Goal: Communication & Community: Answer question/provide support

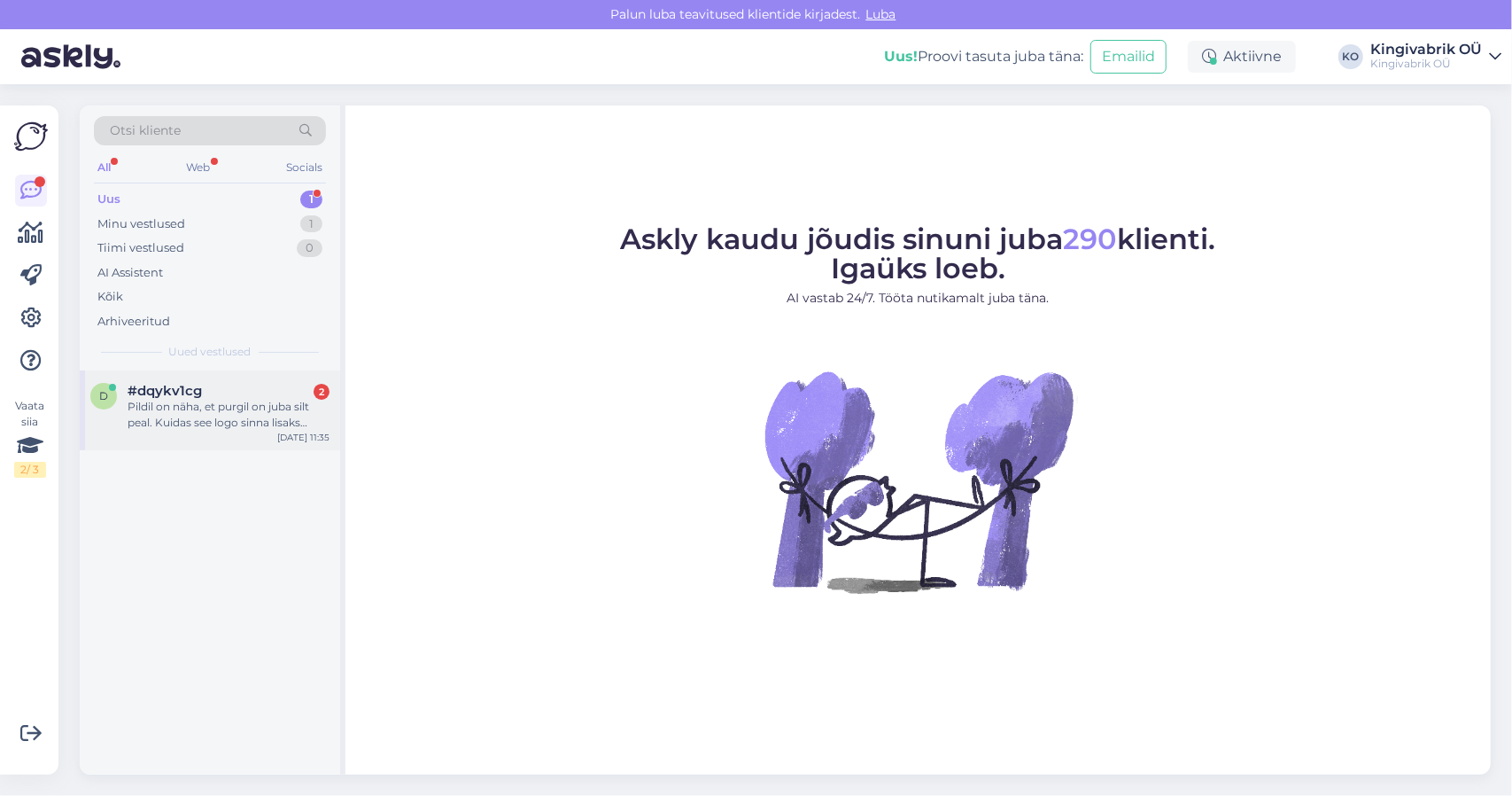
click at [175, 418] on div "Pildil on näha, et purgil on juba silt peal. Kuidas see logo sinna lisaks tulek…" at bounding box center [229, 415] width 202 height 32
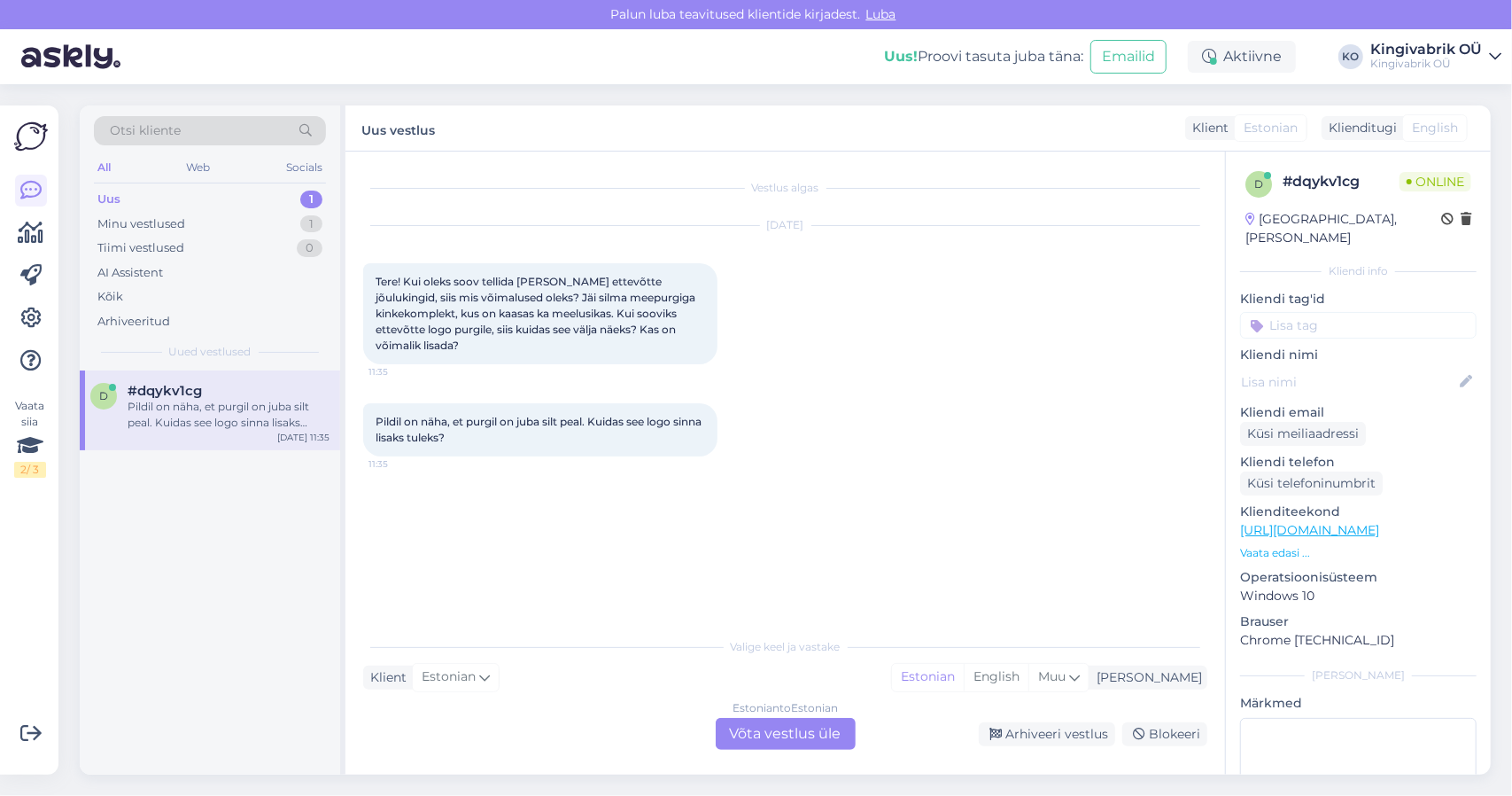
click at [836, 732] on div "Estonian to Estonian Võta vestlus üle" at bounding box center [785, 733] width 140 height 32
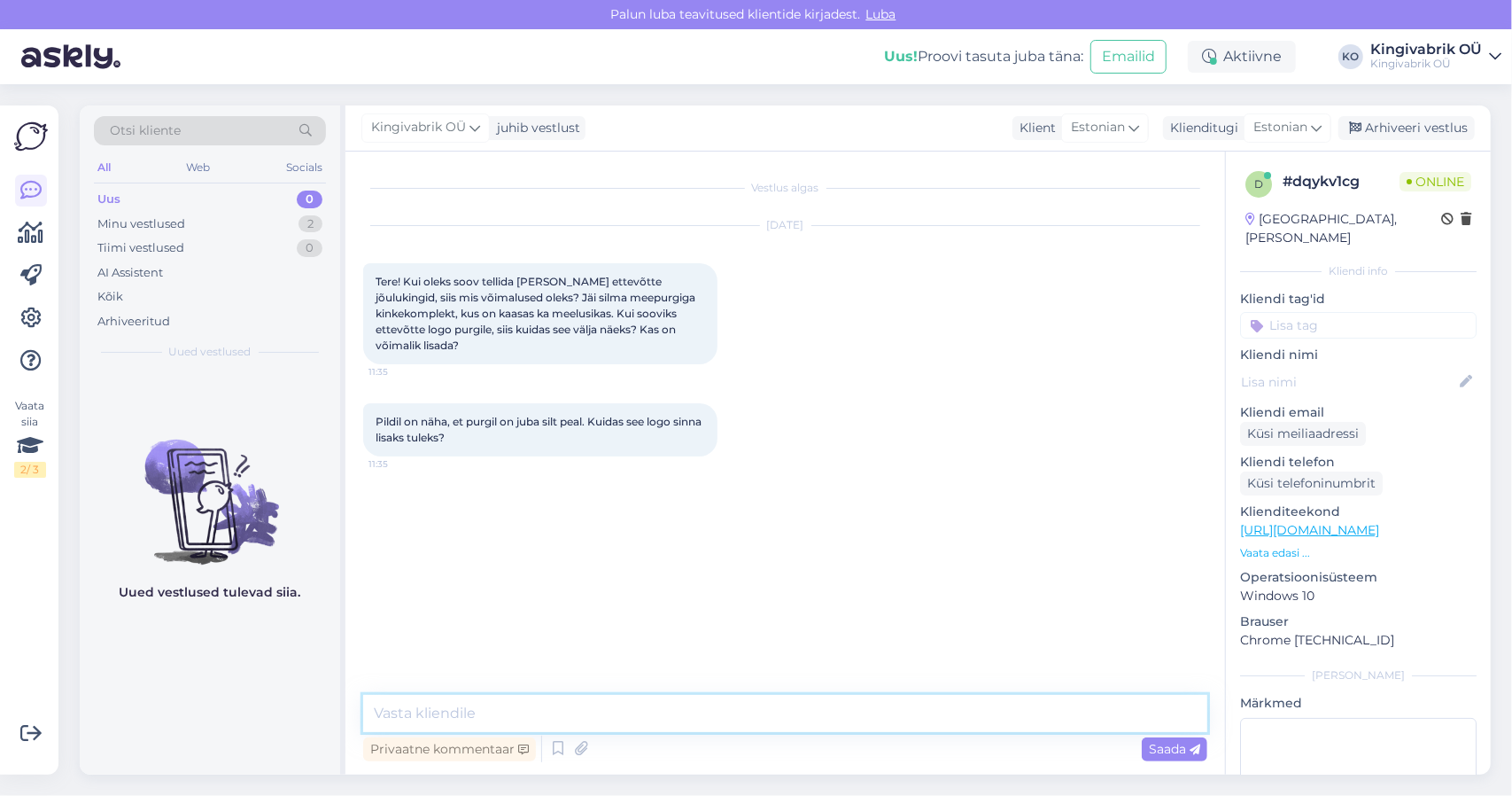
click at [641, 696] on textarea at bounding box center [785, 714] width 844 height 37
paste textarea "To enrich screen reader interactions, please activate Accessibility in Grammarl…"
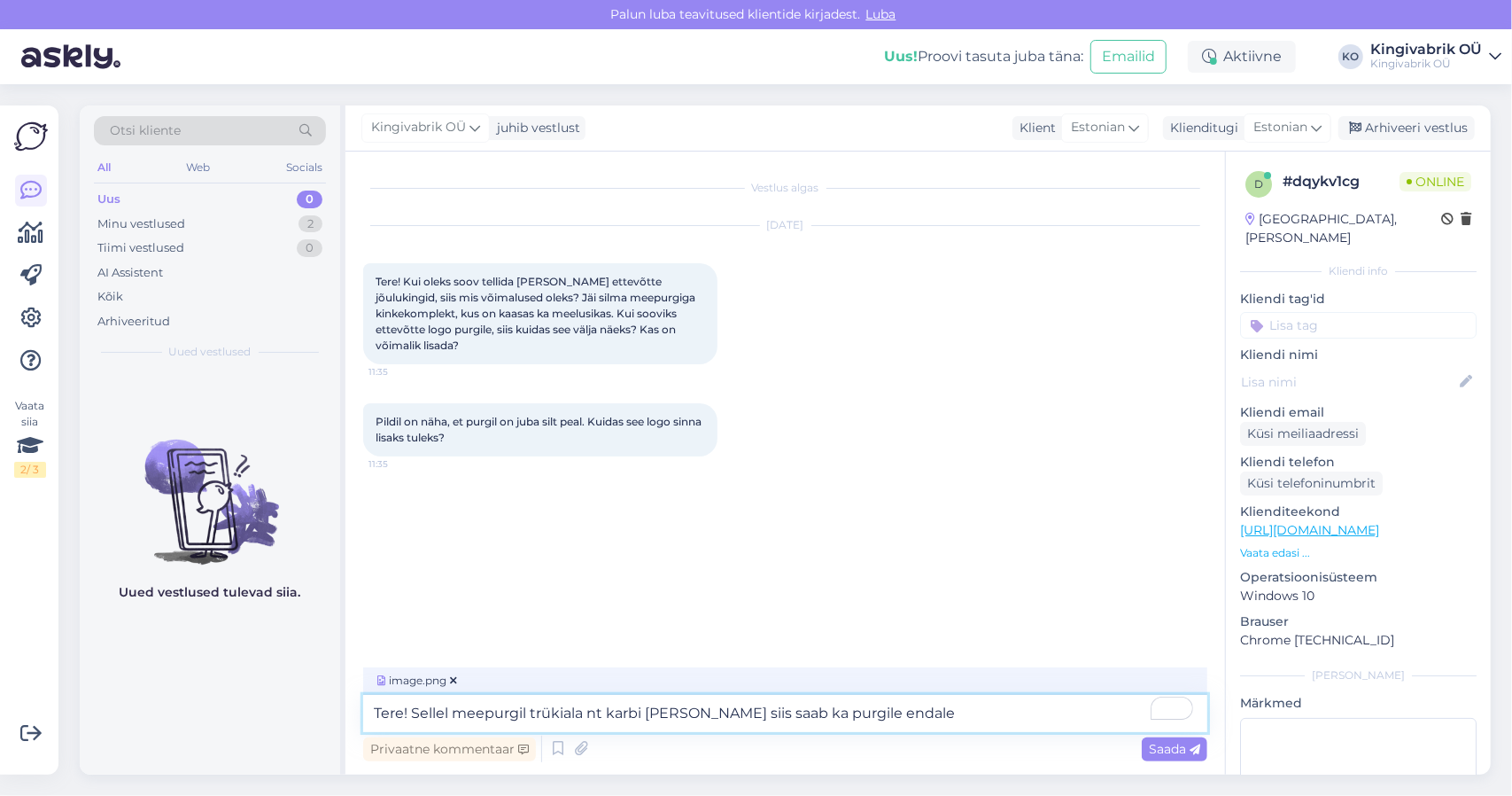
paste textarea "To enrich screen reader interactions, please activate Accessibility in Grammarl…"
type textarea "Tere! Sellel meepurgil trükiala nt karbi [PERSON_NAME] siis saab ka purgile end…"
click at [583, 685] on div "image.png" at bounding box center [785, 680] width 844 height 27
click at [931, 718] on textarea "Tere! Sellel meepurgil trükiala nt karbi [PERSON_NAME] siis saab ka purgile end…" at bounding box center [785, 714] width 844 height 37
click at [1180, 748] on span "Saada" at bounding box center [1174, 748] width 51 height 16
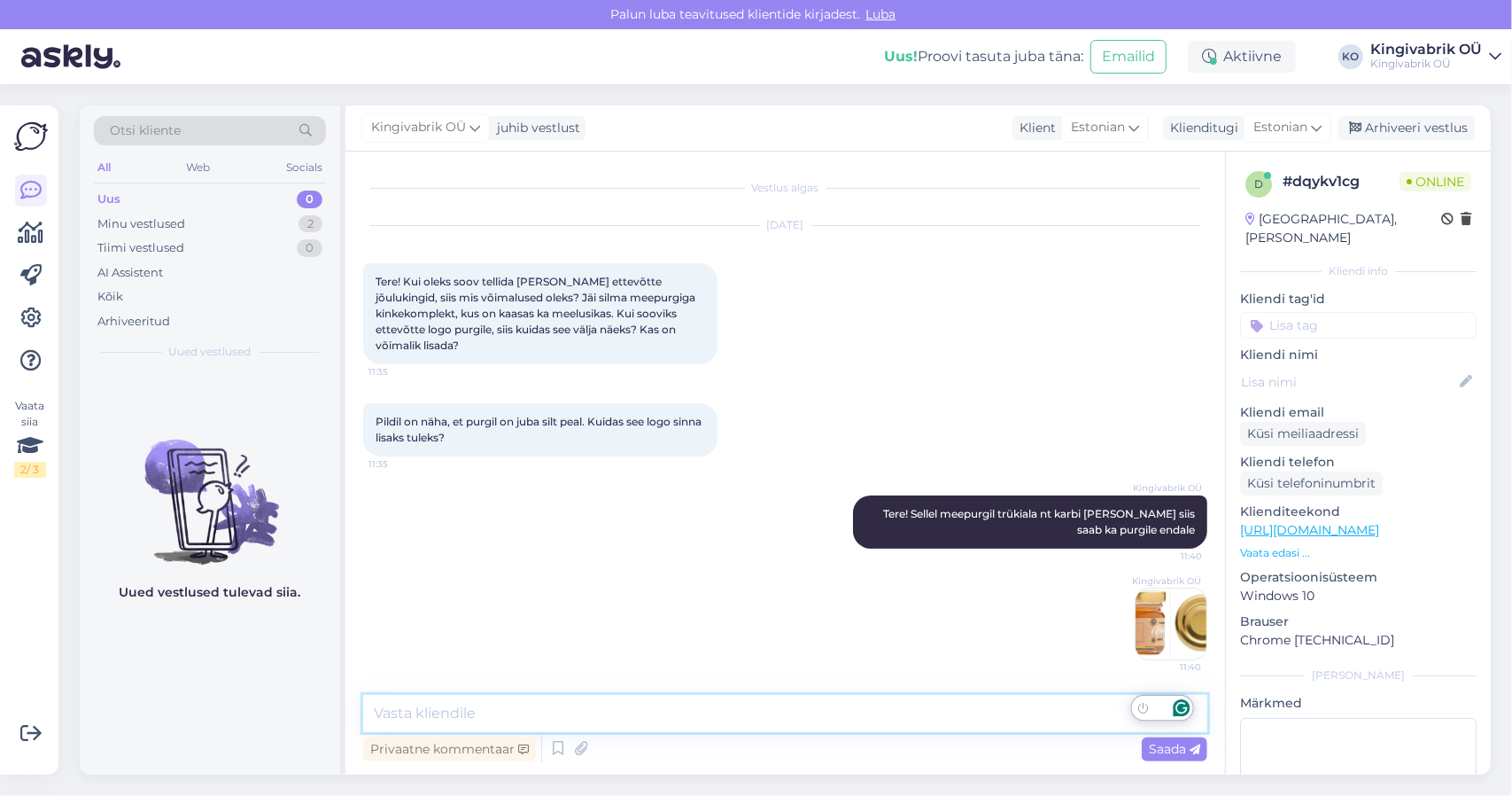
click at [758, 710] on textarea "To enrich screen reader interactions, please activate Accessibility in Grammarl…" at bounding box center [785, 714] width 844 height 37
click at [746, 706] on textarea "To enrich screen reader interactions, please activate Accessibility in Grammarl…" at bounding box center [785, 714] width 844 height 37
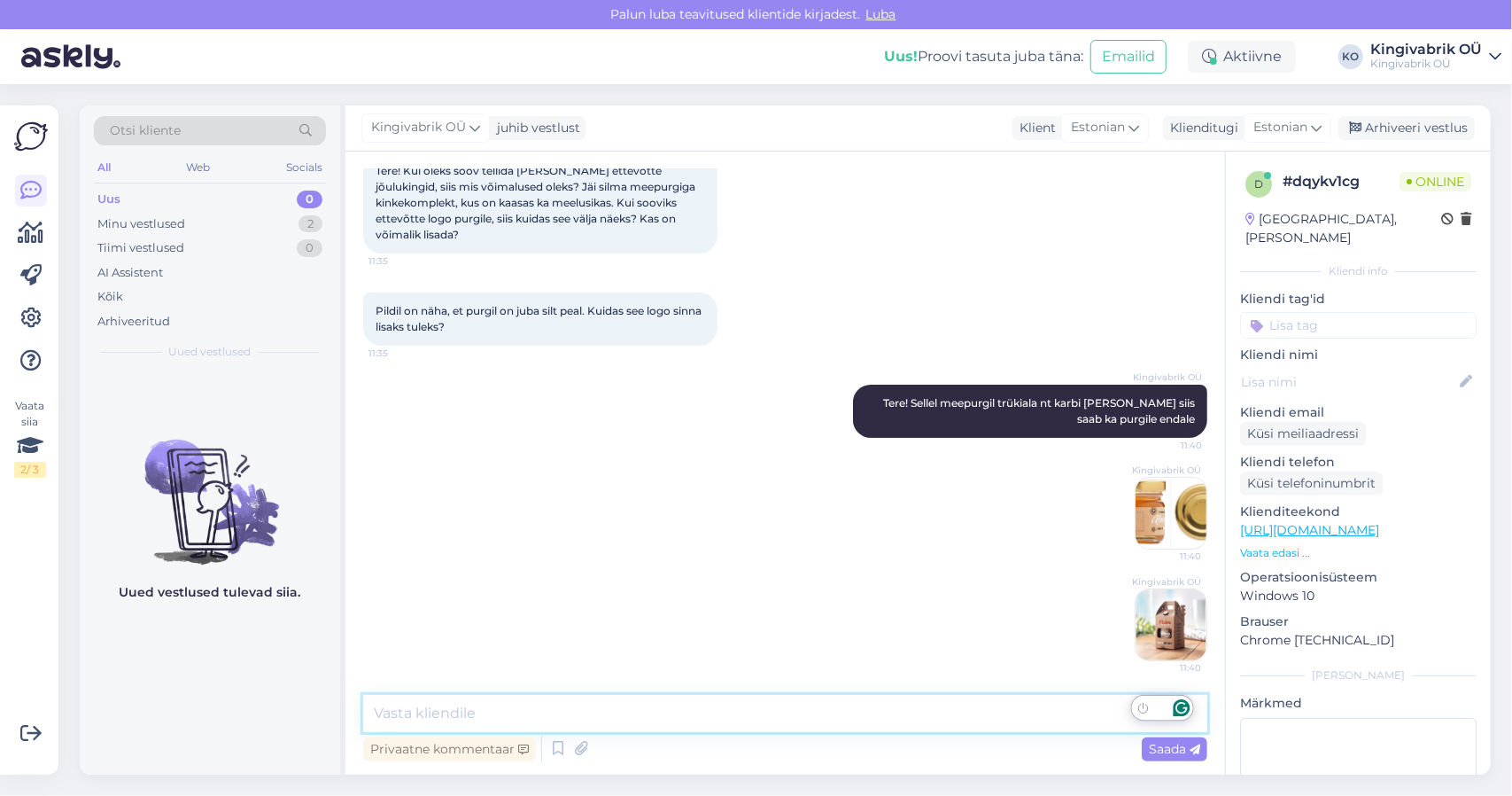
click at [780, 707] on textarea "To enrich screen reader interactions, please activate Accessibility in Grammarl…" at bounding box center [785, 714] width 844 height 37
type textarea "Pean tõdema, et see on hästi väike meepurk"
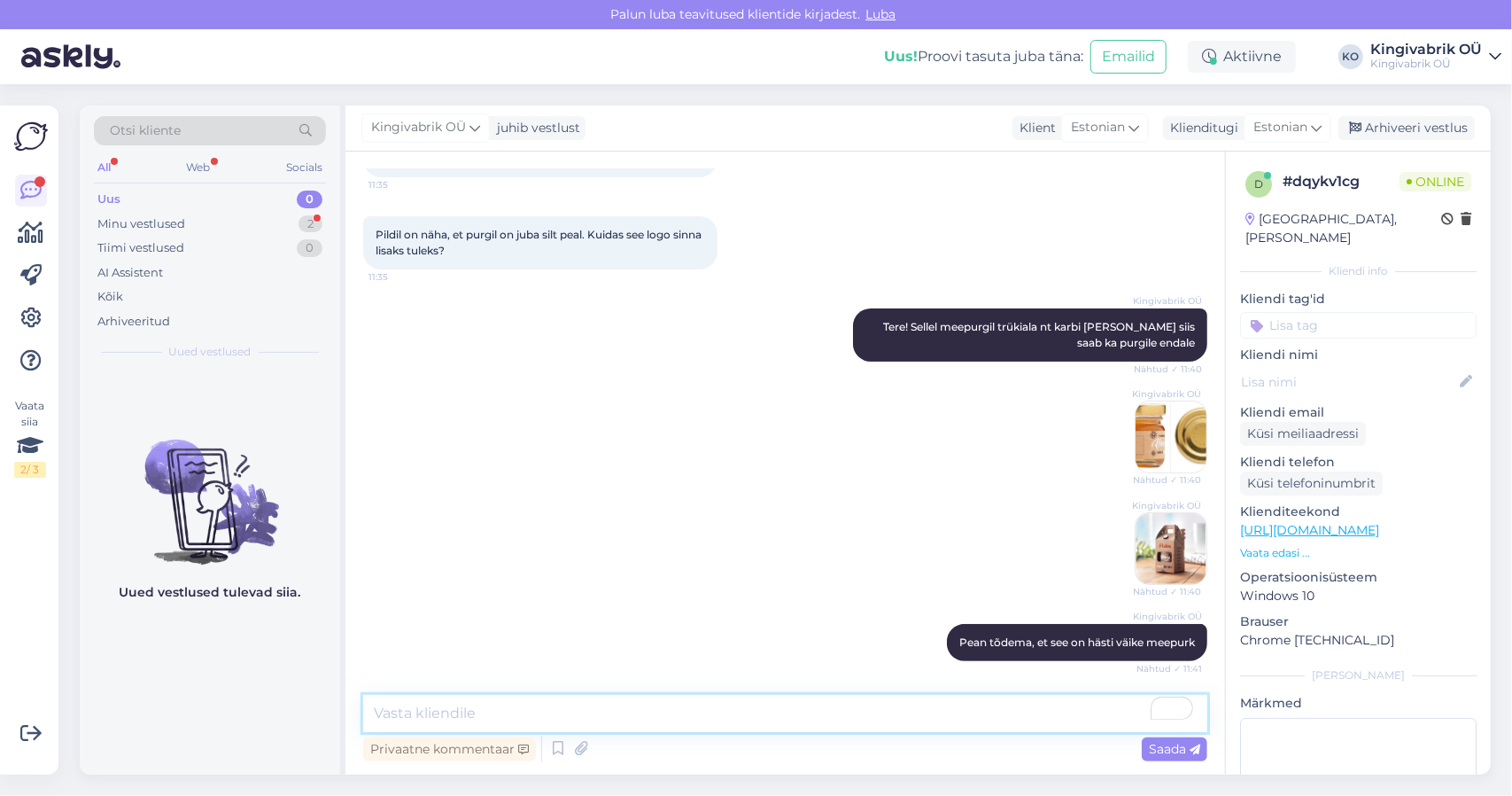
scroll to position [279, 0]
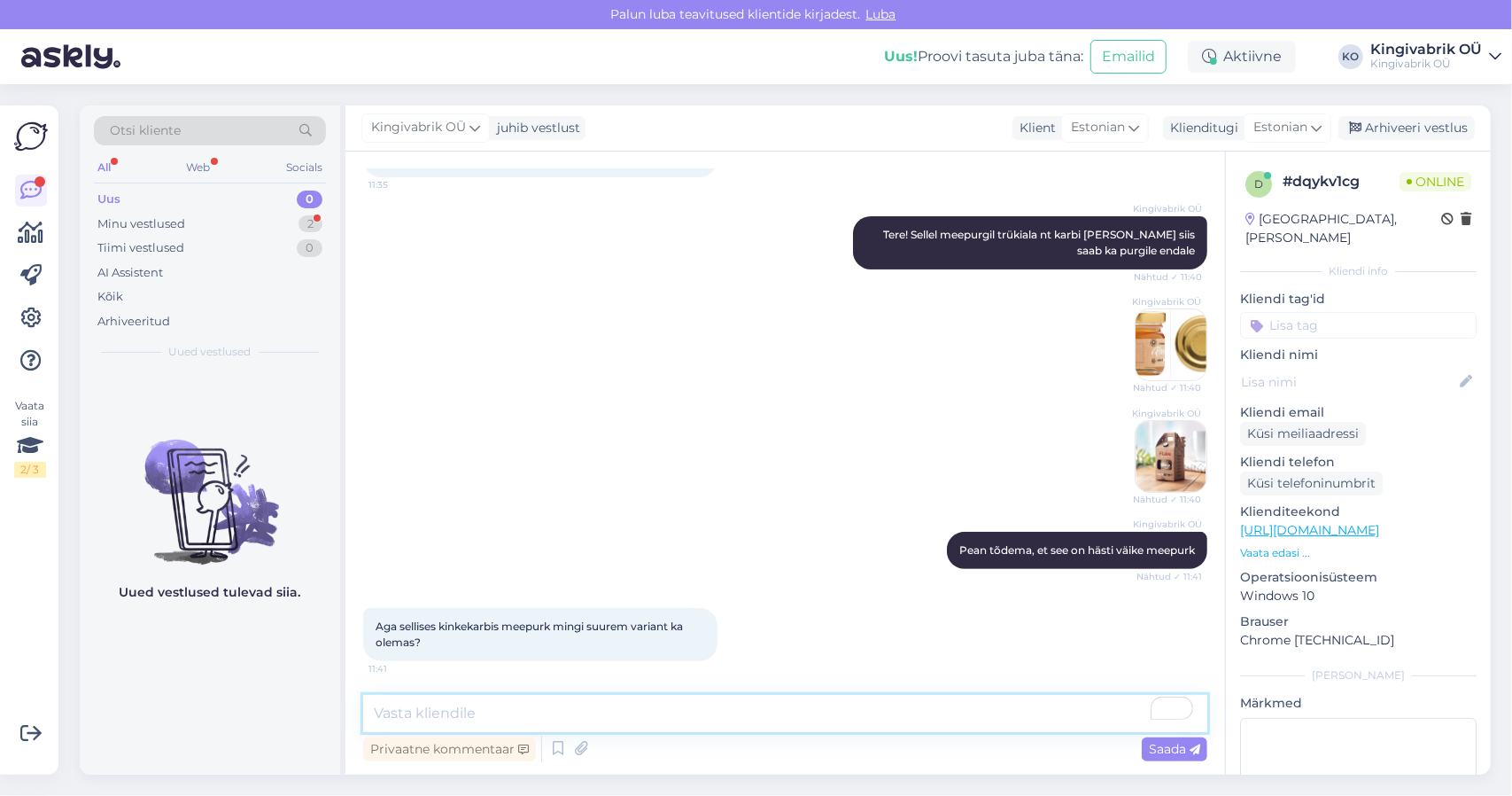
drag, startPoint x: 485, startPoint y: 704, endPoint x: 493, endPoint y: 706, distance: 8.2
click at [488, 703] on textarea "To enrich screen reader interactions, please activate Accessibility in Grammarl…" at bounding box center [785, 714] width 844 height 37
type textarea "Koos meelusikaga mitte, aga on kolmene komplekt"
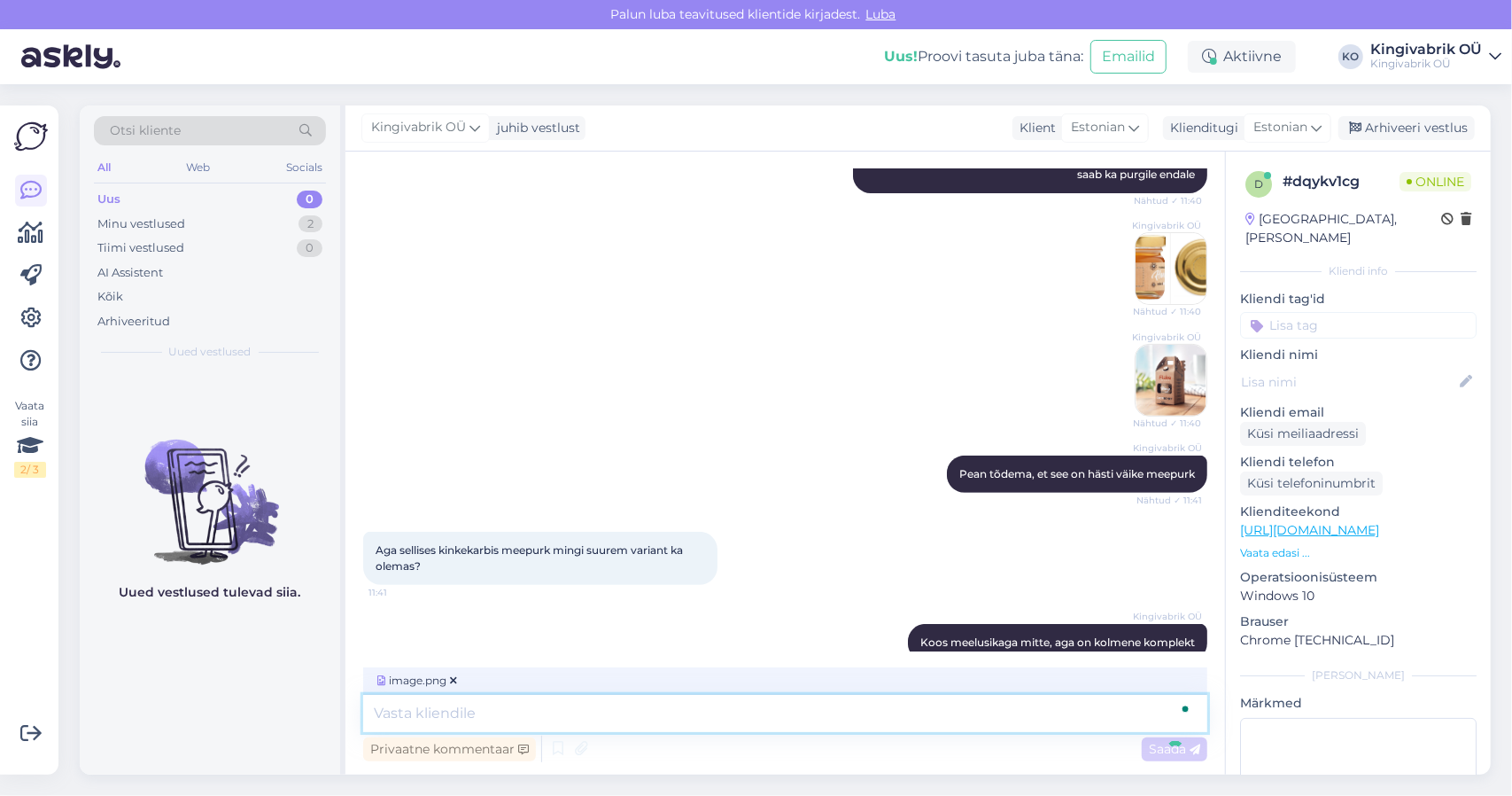
scroll to position [466, 0]
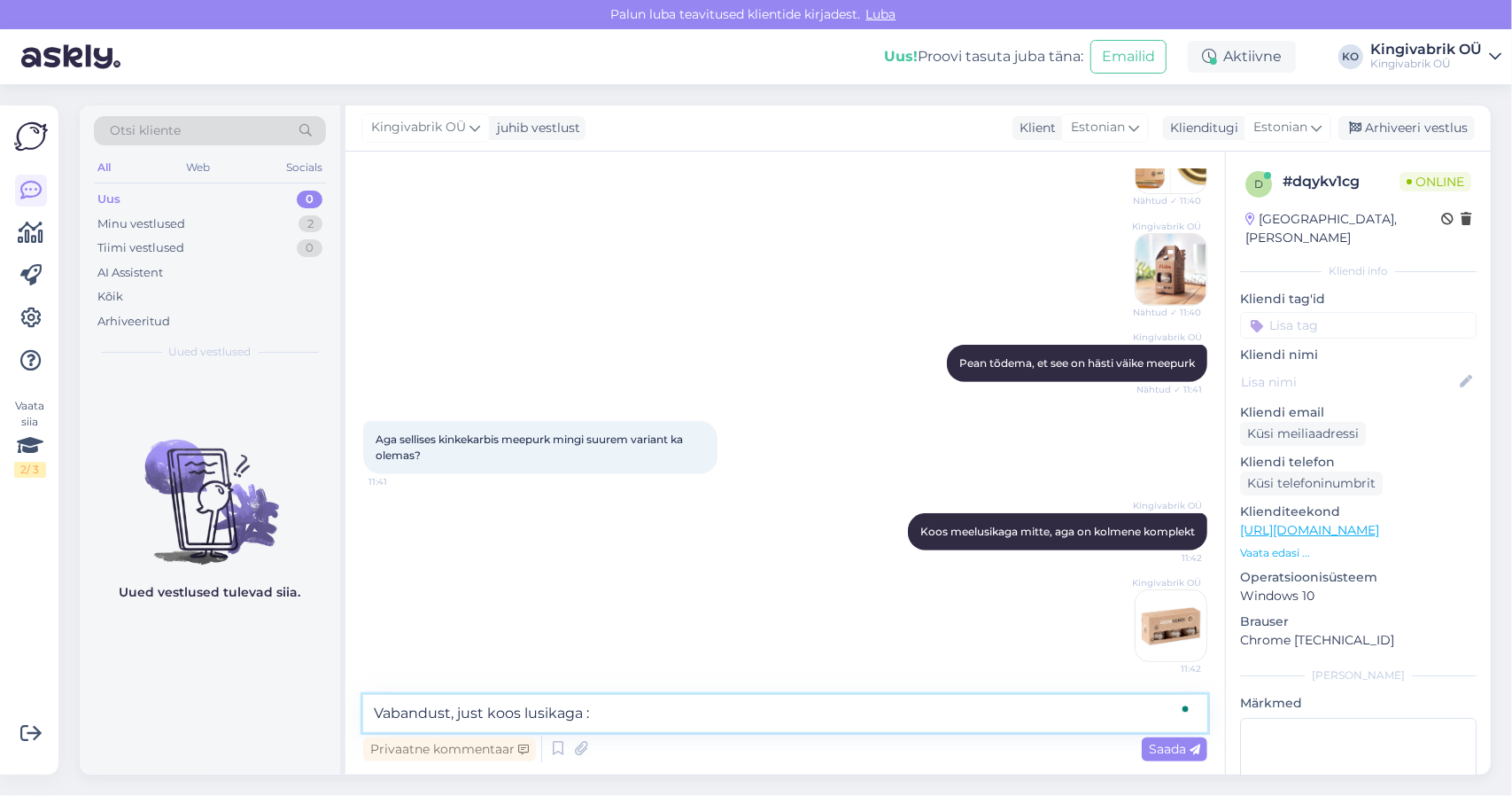
type textarea "Vabandust, just koos lusikaga :)"
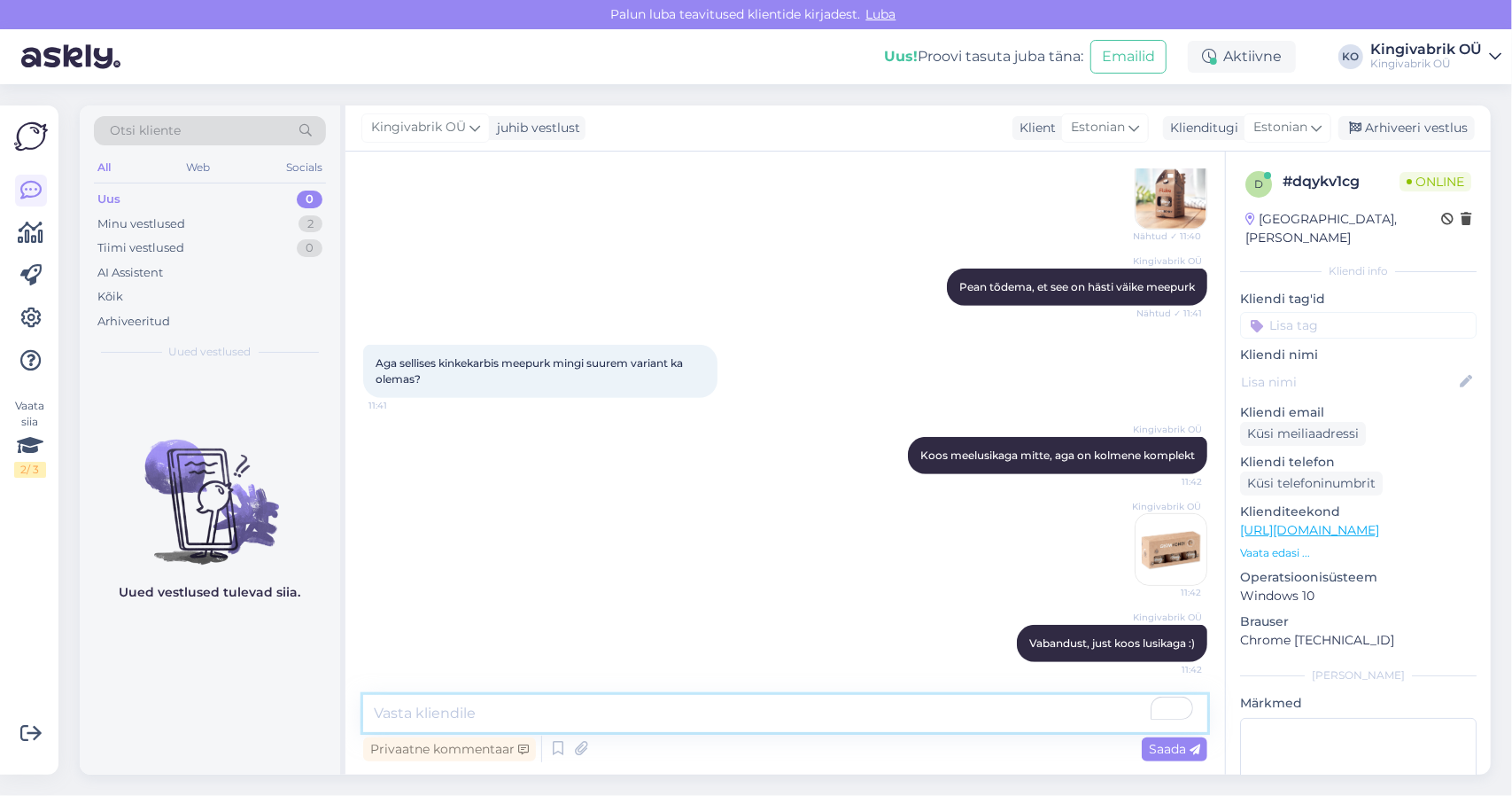
click at [405, 709] on textarea "To enrich screen reader interactions, please activate Accessibility in Grammarl…" at bounding box center [785, 714] width 844 height 37
paste textarea "[URL][DOMAIN_NAME]"
type textarea "[URL][DOMAIN_NAME]"
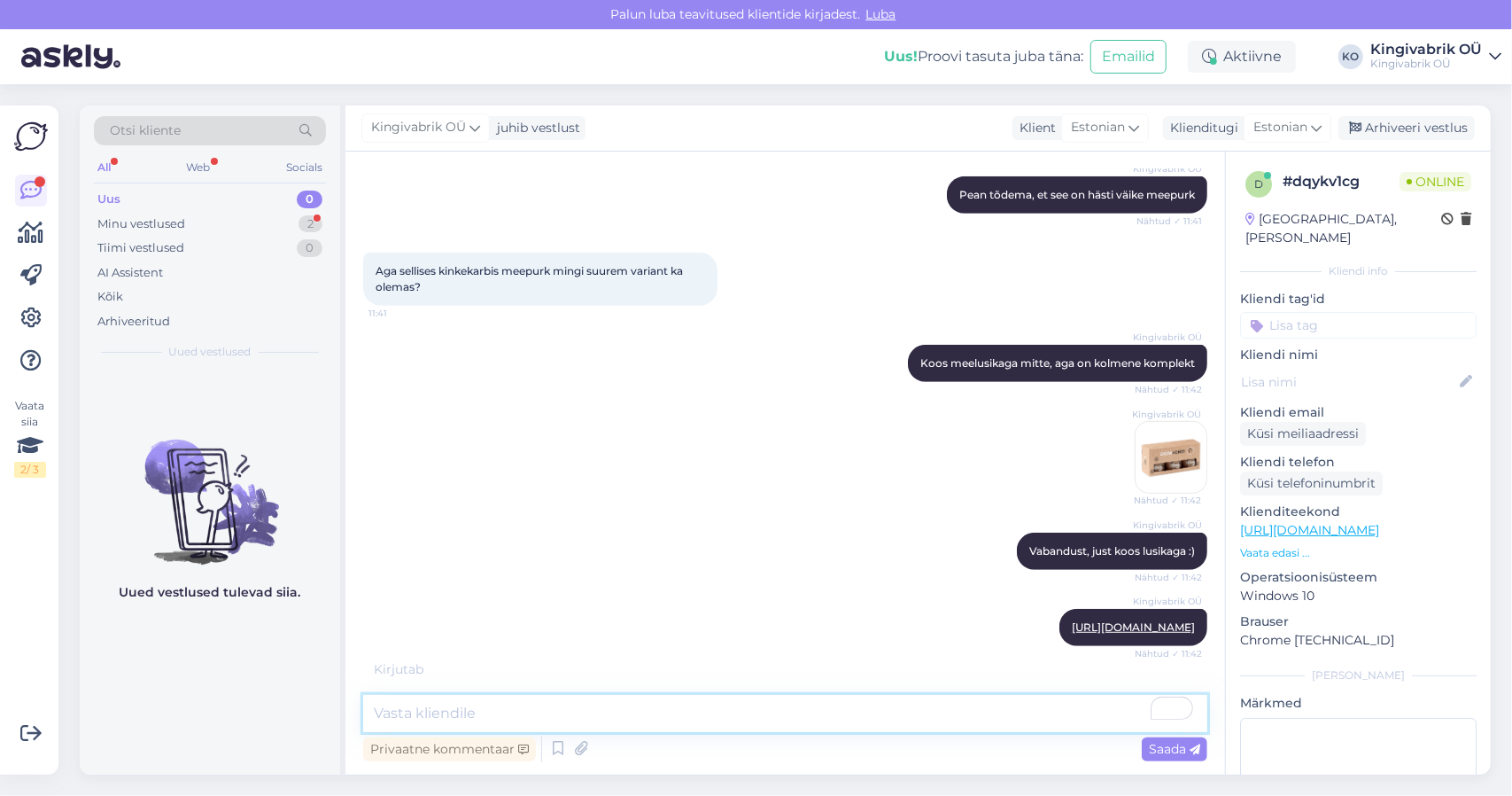
scroll to position [731, 0]
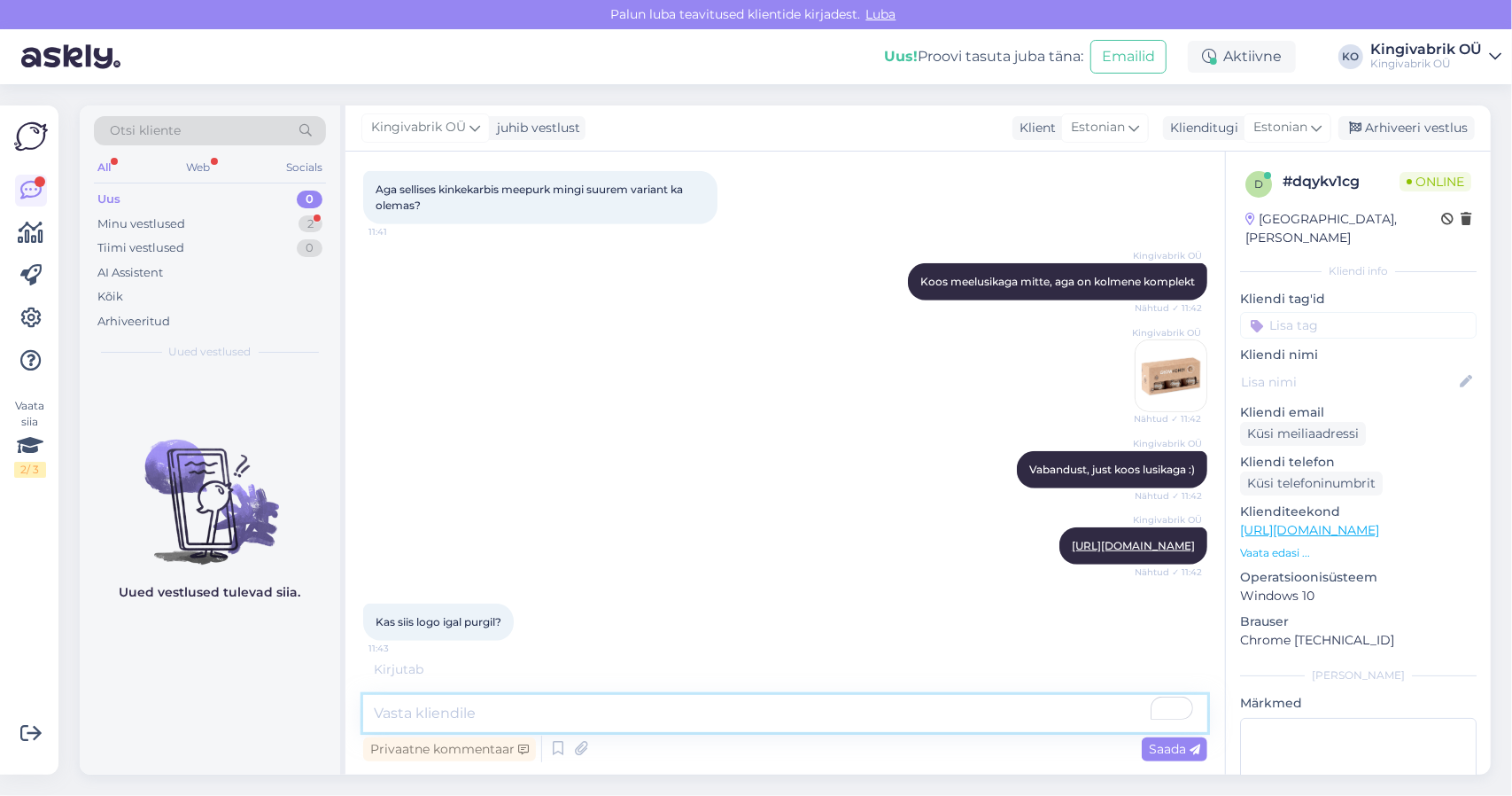
click at [443, 711] on textarea "To enrich screen reader interactions, please activate Accessibility in Grammarl…" at bounding box center [785, 714] width 844 height 37
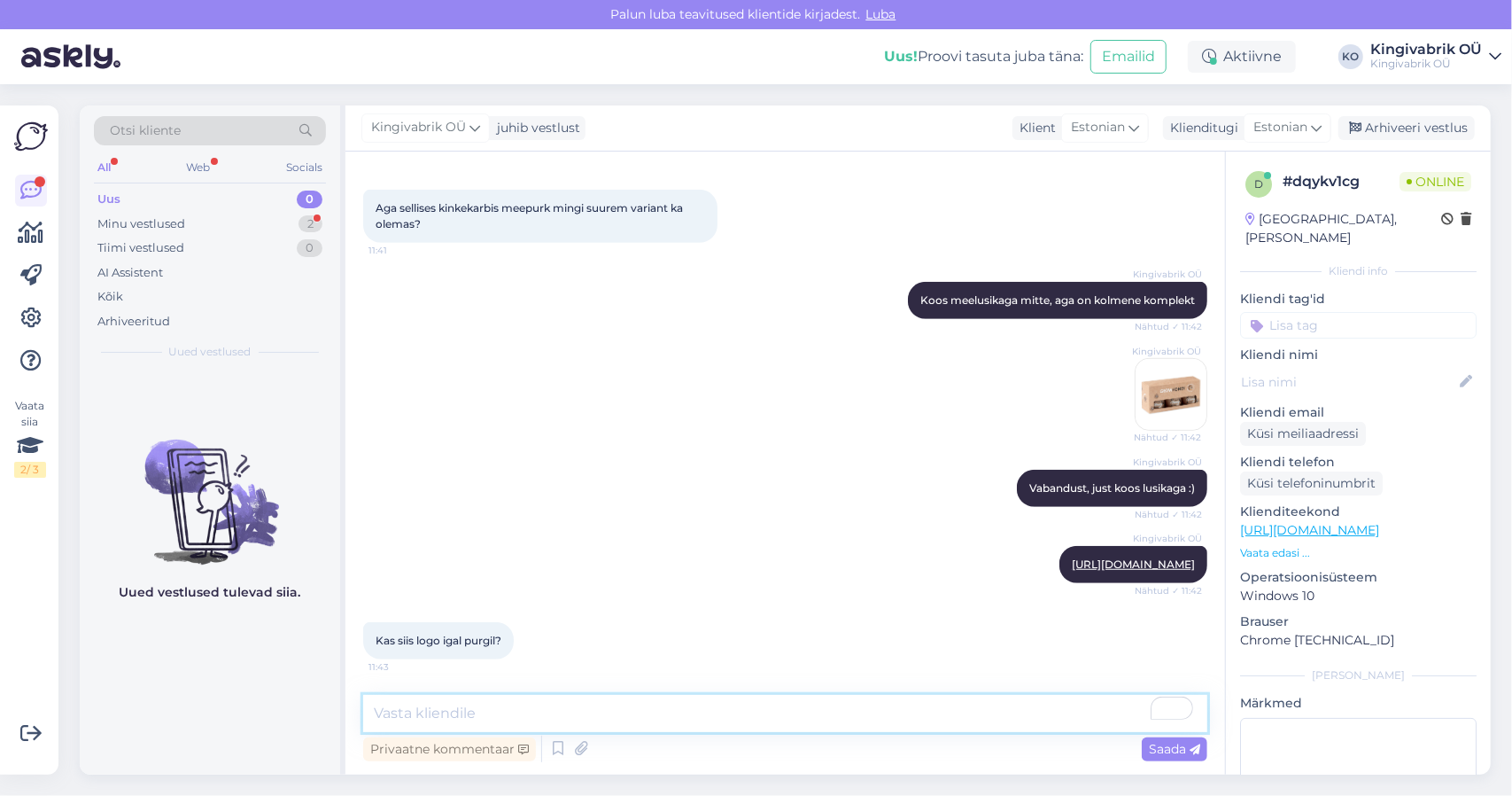
click at [572, 695] on textarea "To enrich screen reader interactions, please activate Accessibility in Grammarl…" at bounding box center [785, 714] width 844 height 37
type textarea "P"
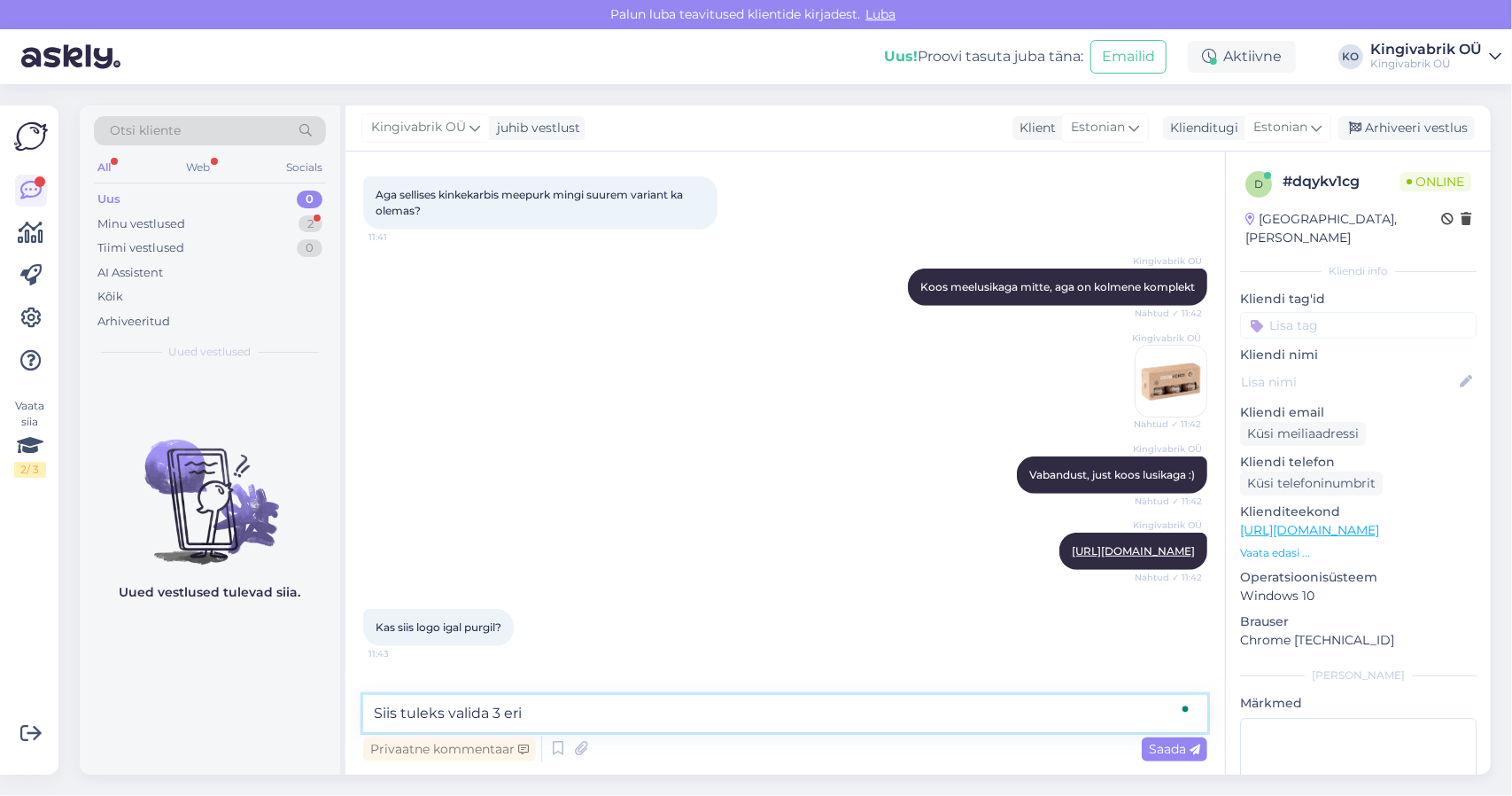
scroll to position [803, 0]
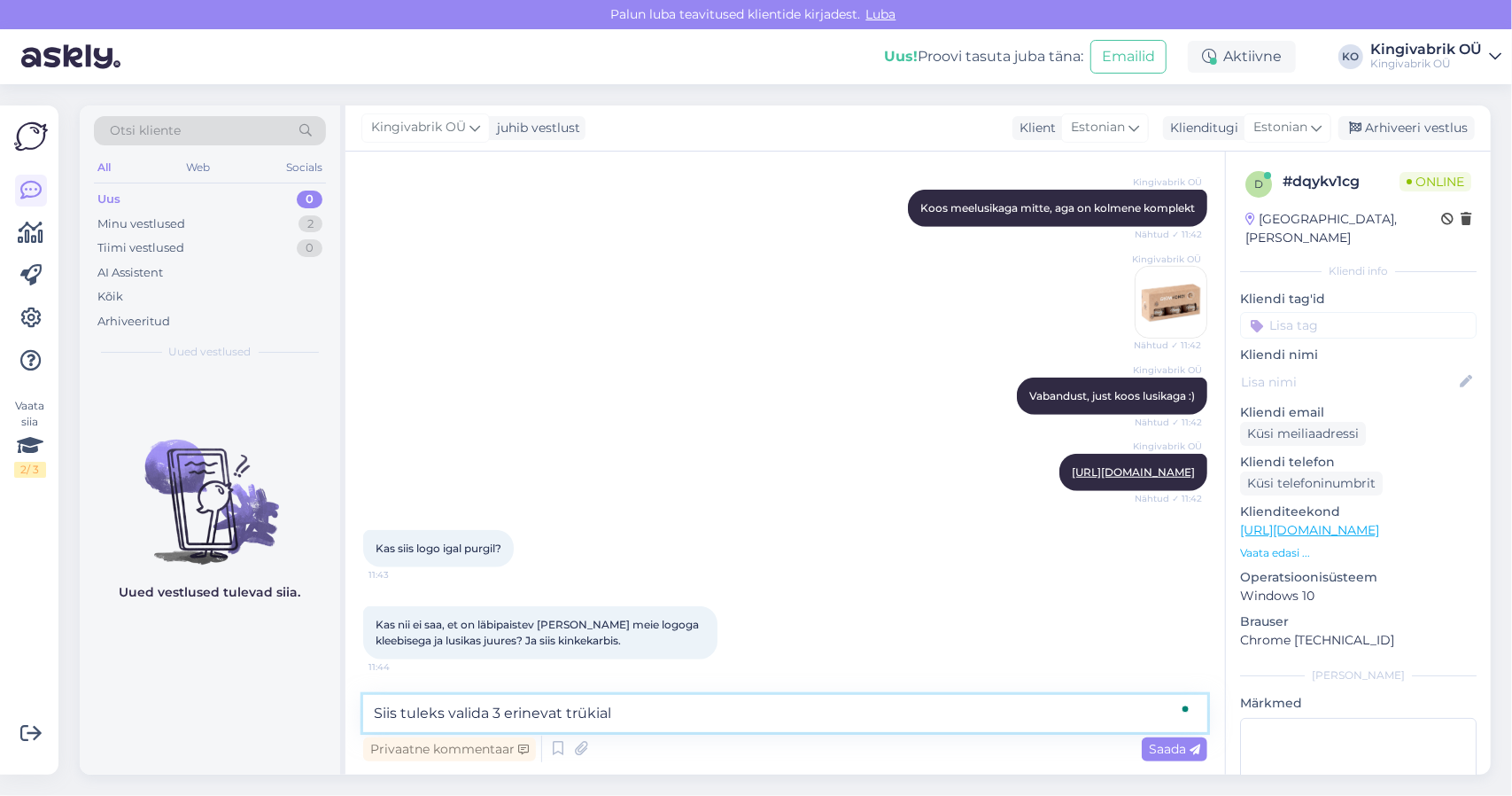
type textarea "Siis tuleks valida 3 erinevat trükiala"
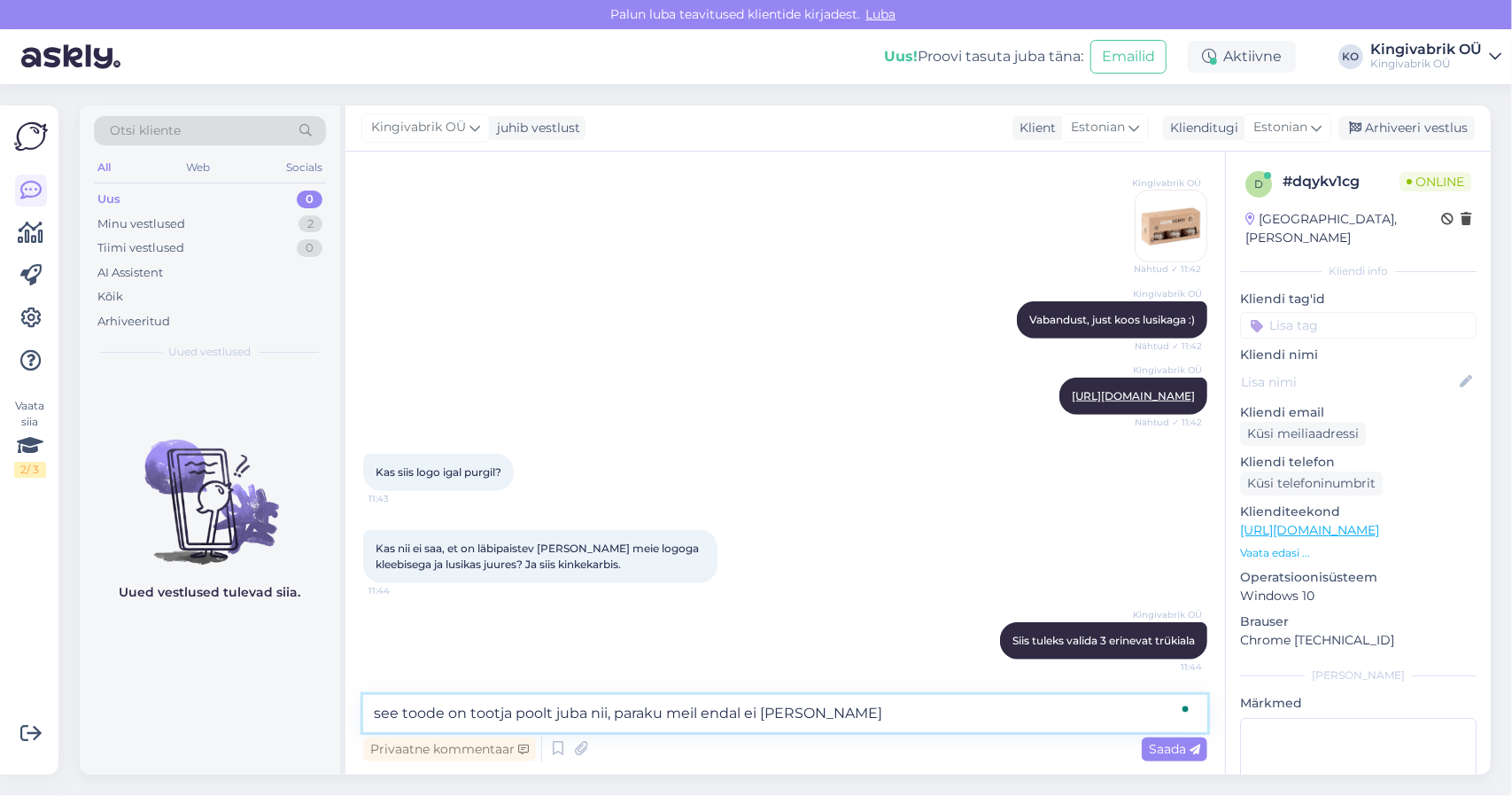
type textarea "see toode on tootja poolt juba nii, paraku meil endal ei ole sellist"
drag, startPoint x: 914, startPoint y: 711, endPoint x: 142, endPoint y: 702, distance: 772.1
click at [142, 702] on div "Otsi kliente All Web Socials Uus 0 Minu vestlused 2 Tiimi vestlused 0 AI Assist…" at bounding box center [784, 440] width 1411 height 669
type textarea "nii, Teie teine küsimus"
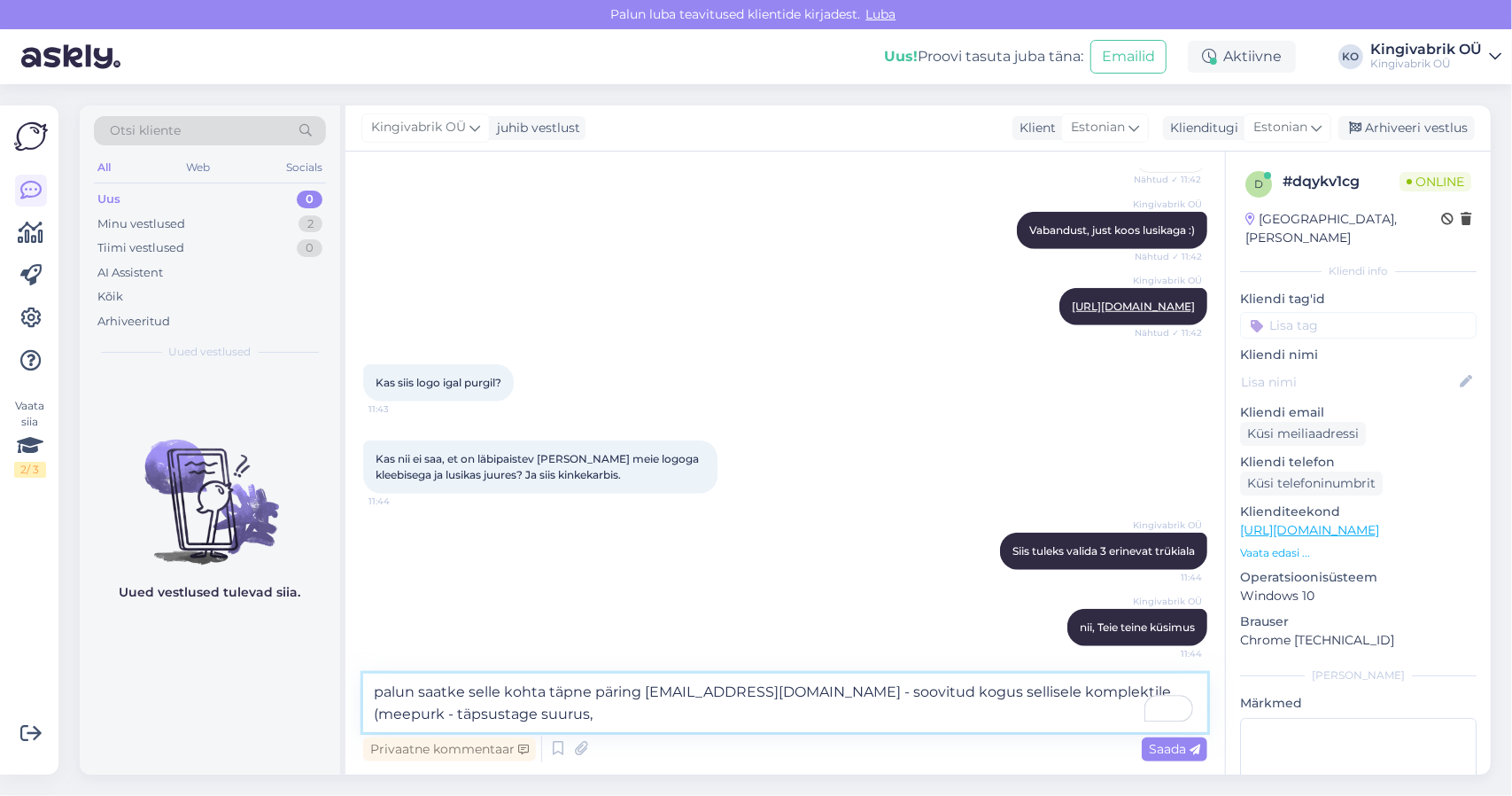
click at [1044, 684] on textarea "palun saatke selle kohta täpne päring [EMAIL_ADDRESS][DOMAIN_NAME] - soovitud k…" at bounding box center [785, 703] width 844 height 59
click at [541, 704] on textarea "palun saatke selle kohta täpne päring [EMAIL_ADDRESS][DOMAIN_NAME] - soovitud k…" at bounding box center [785, 703] width 844 height 59
click at [512, 710] on textarea "palun saatke selle kohta täpne päring [EMAIL_ADDRESS][DOMAIN_NAME] - soovitud k…" at bounding box center [785, 703] width 844 height 59
click at [689, 715] on textarea "palun saatke selle kohta täpne päring [EMAIL_ADDRESS][DOMAIN_NAME] - soovitud k…" at bounding box center [785, 703] width 844 height 59
type textarea "palun saatke selle kohta täpne päring [EMAIL_ADDRESS][DOMAIN_NAME] - soovitud k…"
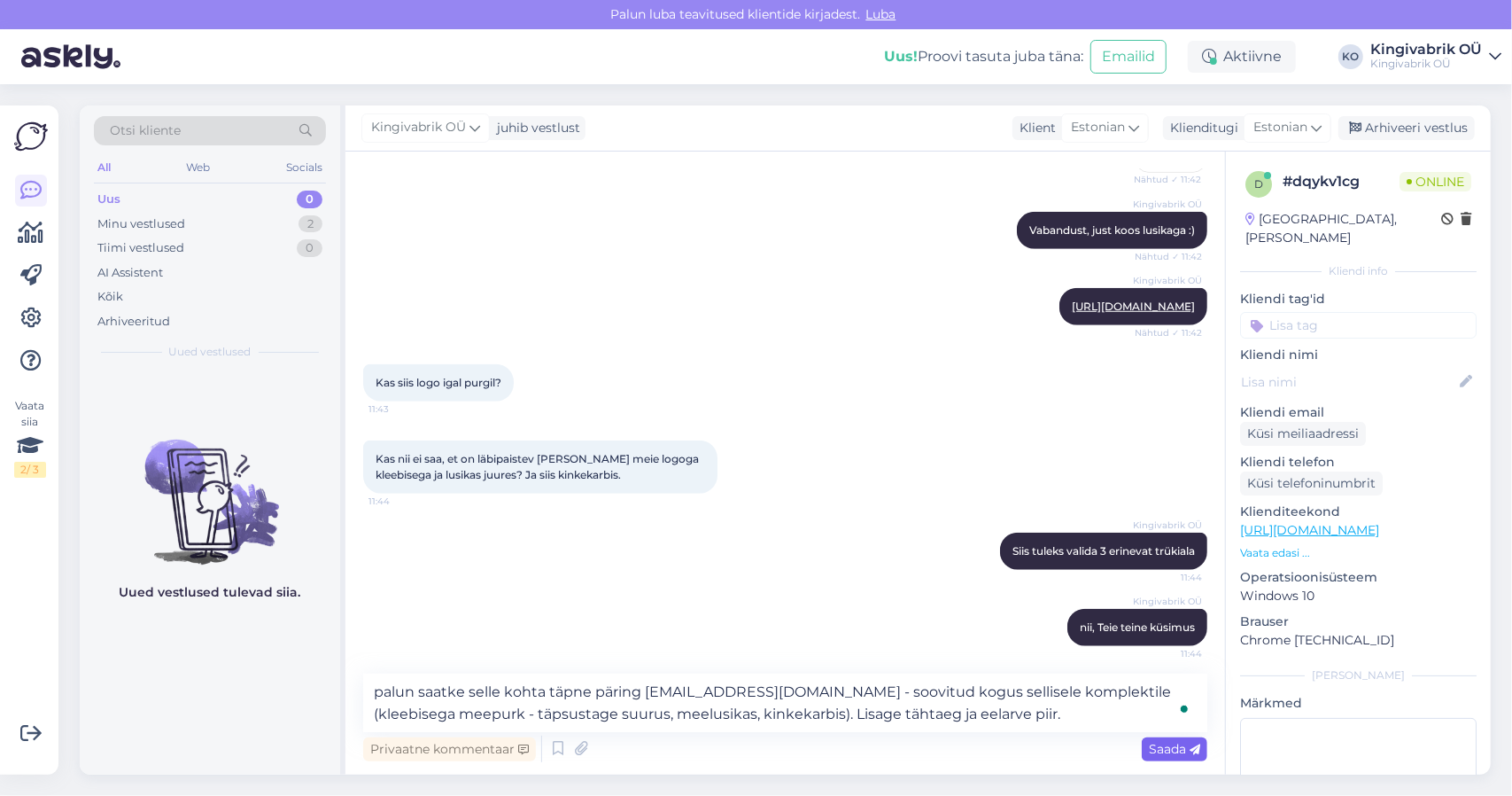
click at [1167, 742] on span "Saada" at bounding box center [1174, 748] width 51 height 16
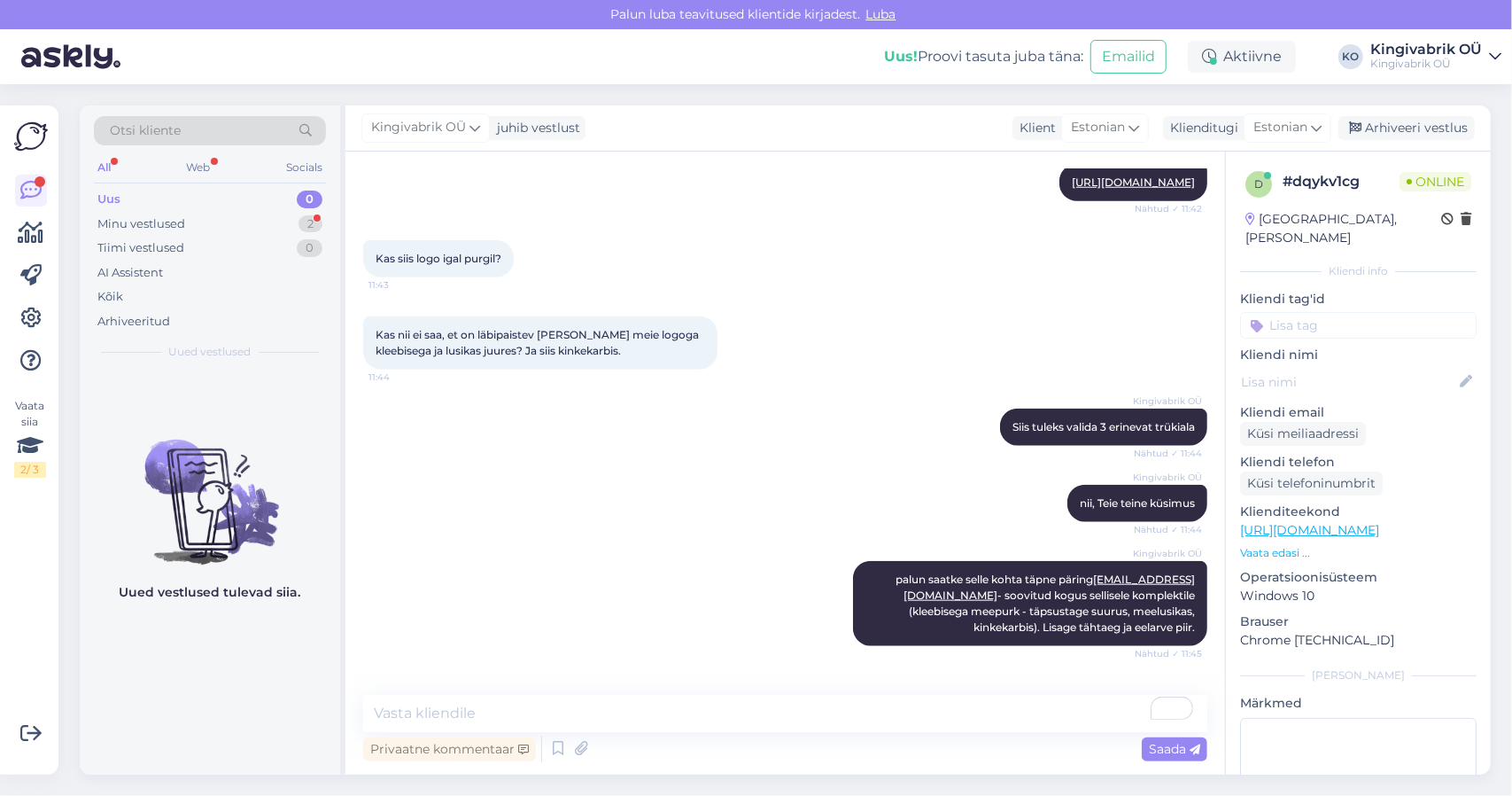
scroll to position [1156, 0]
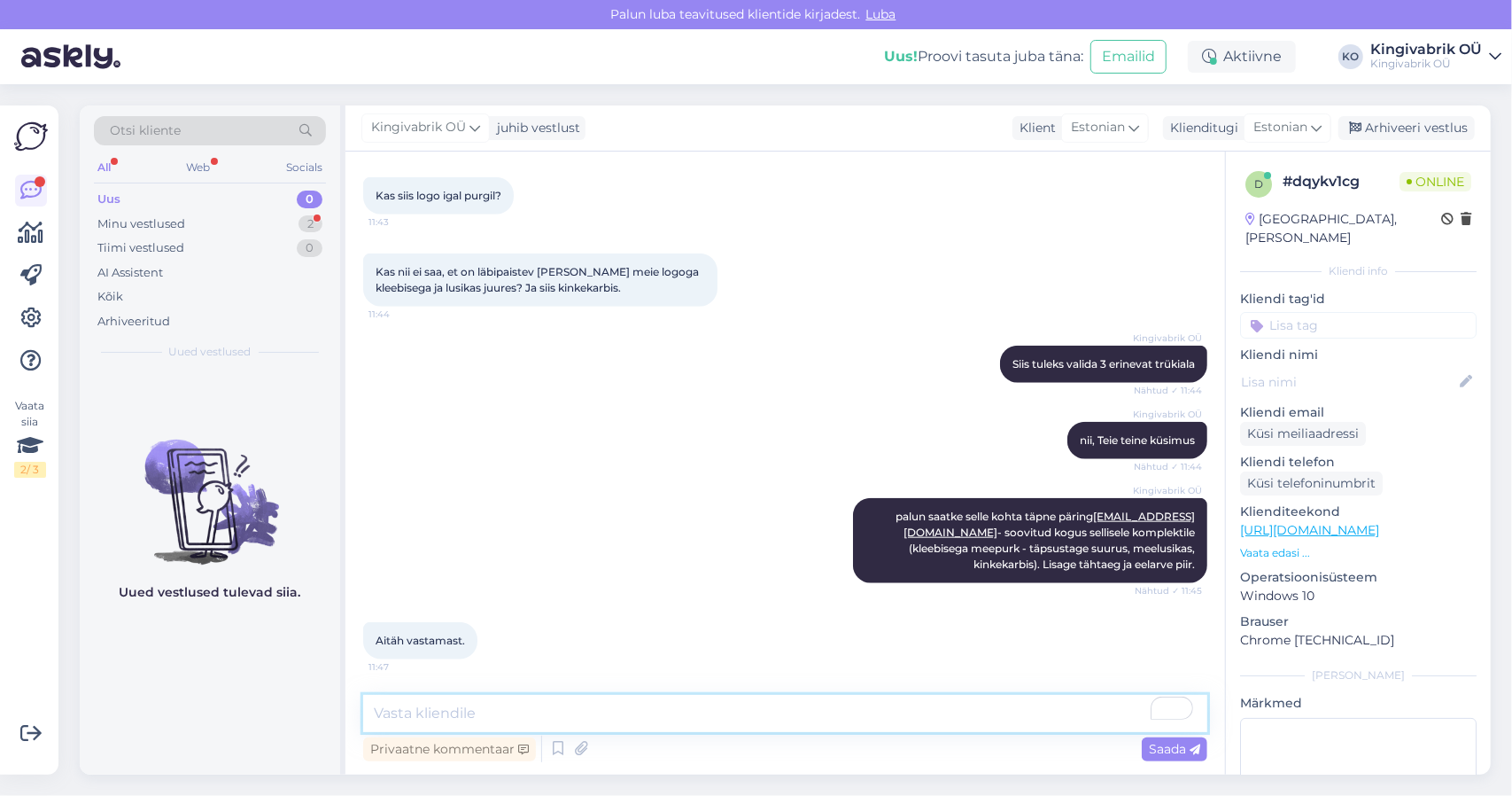
click at [527, 722] on textarea "To enrich screen reader interactions, please activate Accessibility in Grammarl…" at bounding box center [785, 714] width 844 height 37
click at [245, 220] on div "Minu vestlused 2" at bounding box center [210, 224] width 233 height 25
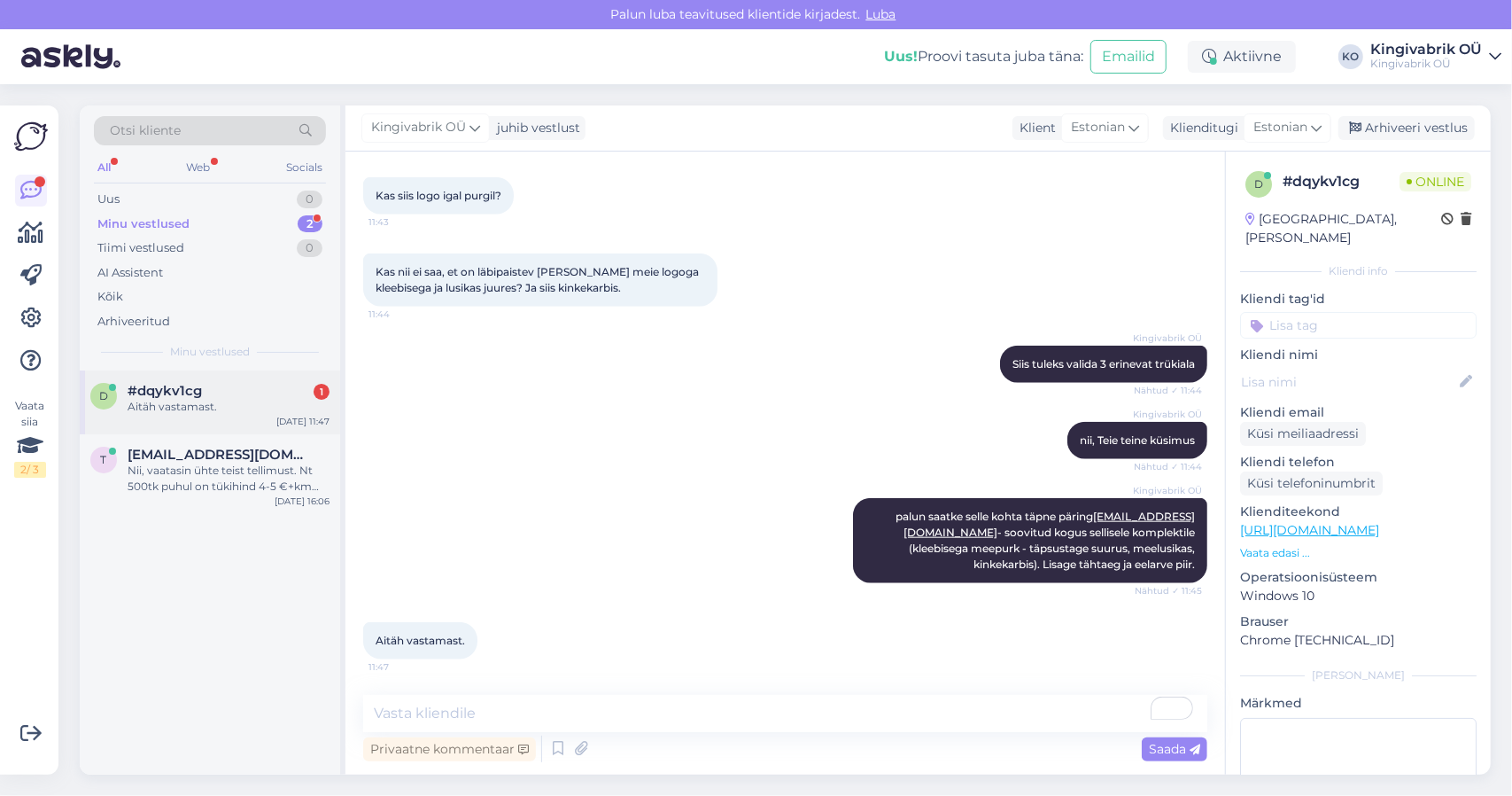
click at [190, 394] on span "#dqykv1cg" at bounding box center [165, 391] width 75 height 16
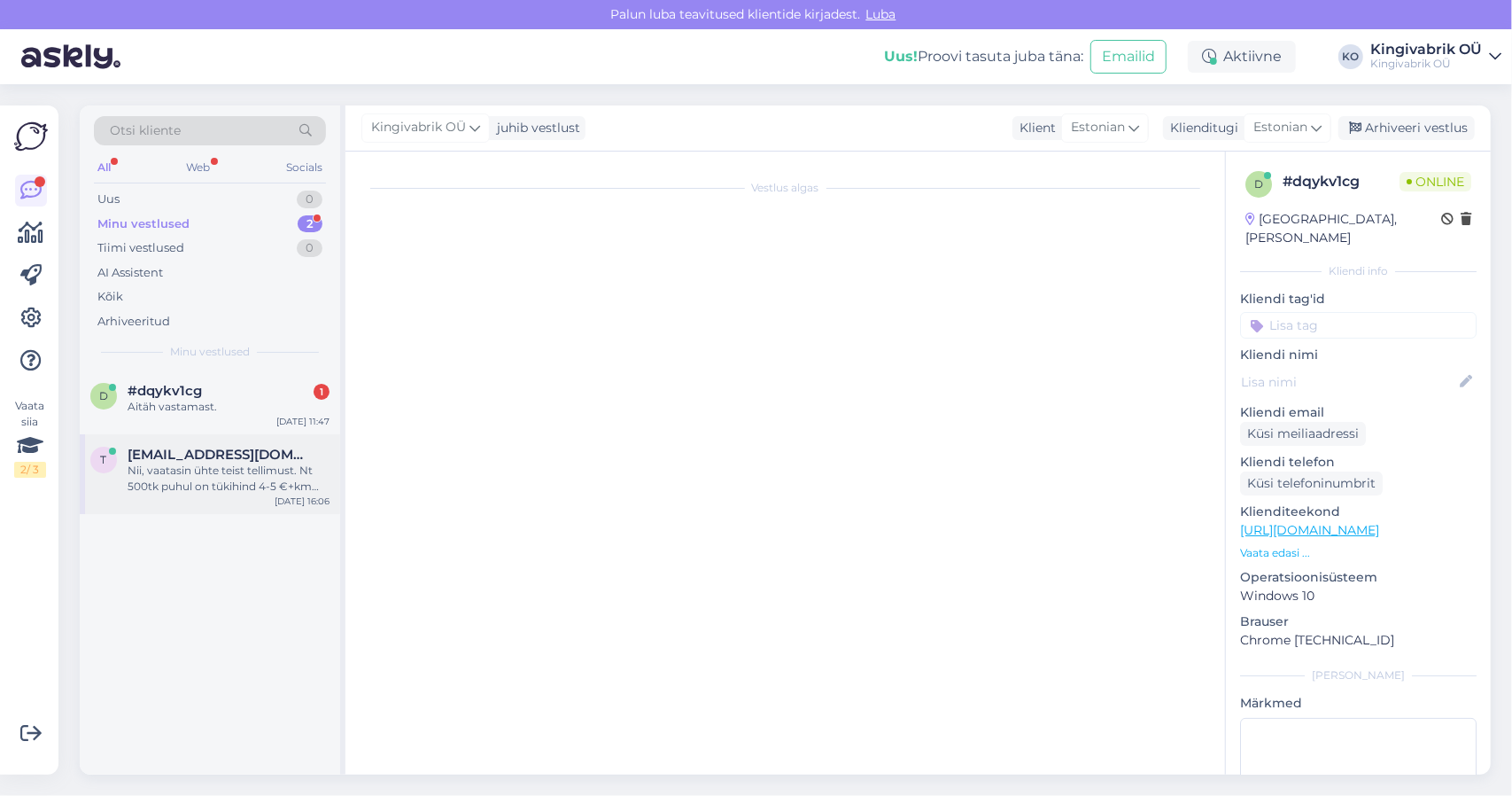
scroll to position [934, 0]
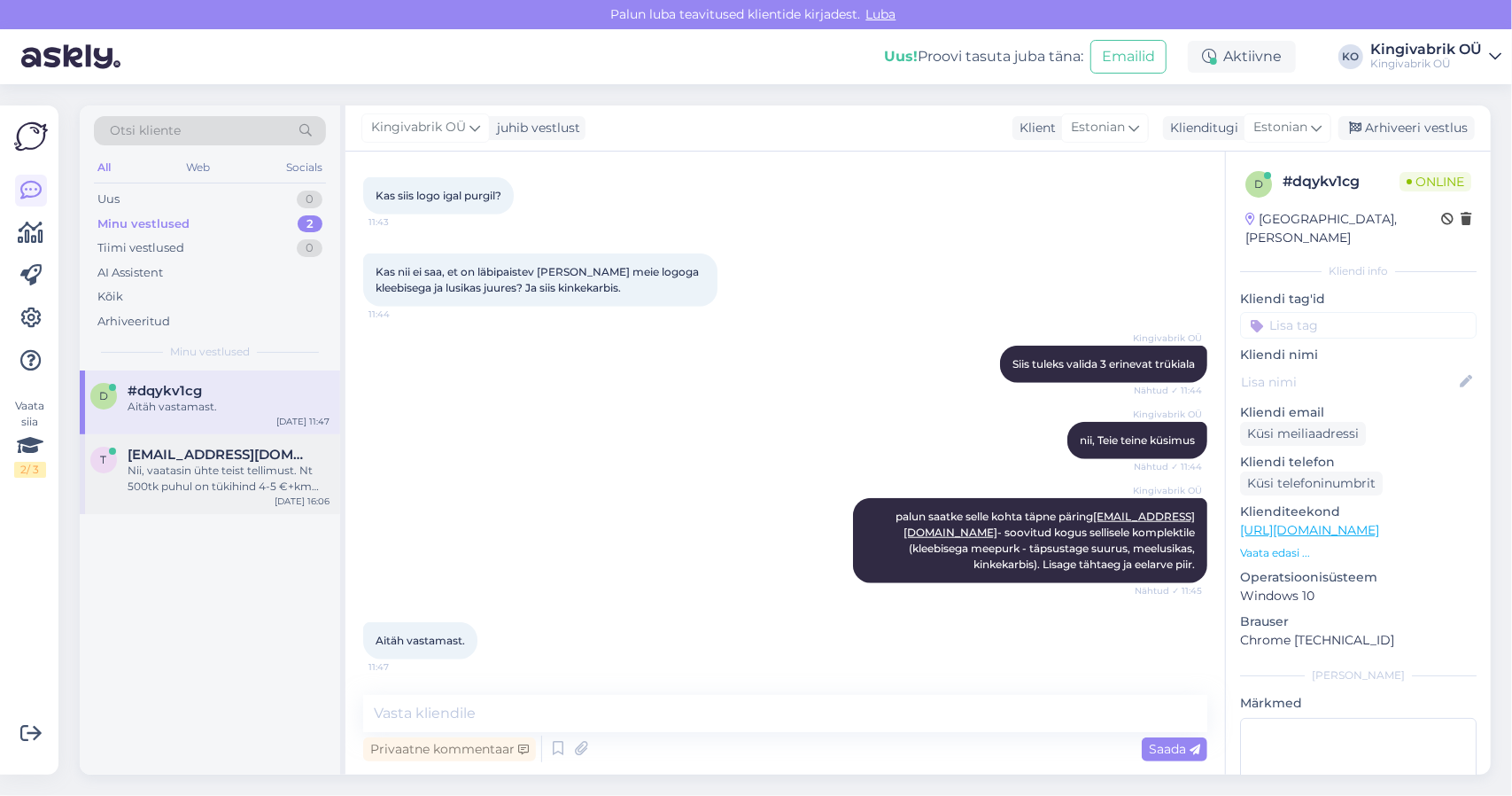
click at [187, 458] on span "[EMAIL_ADDRESS][DOMAIN_NAME]" at bounding box center [219, 454] width 184 height 16
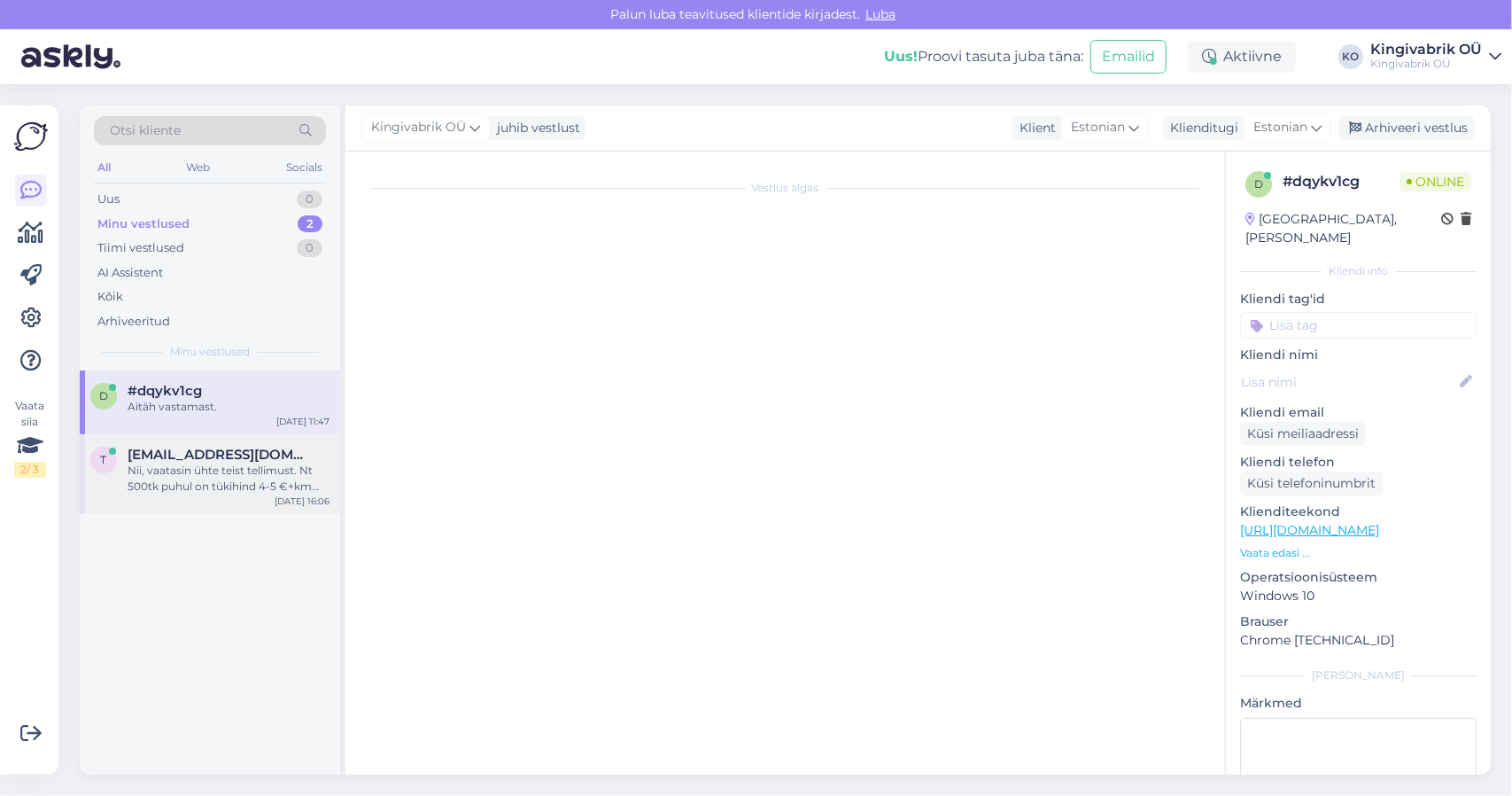
scroll to position [57, 0]
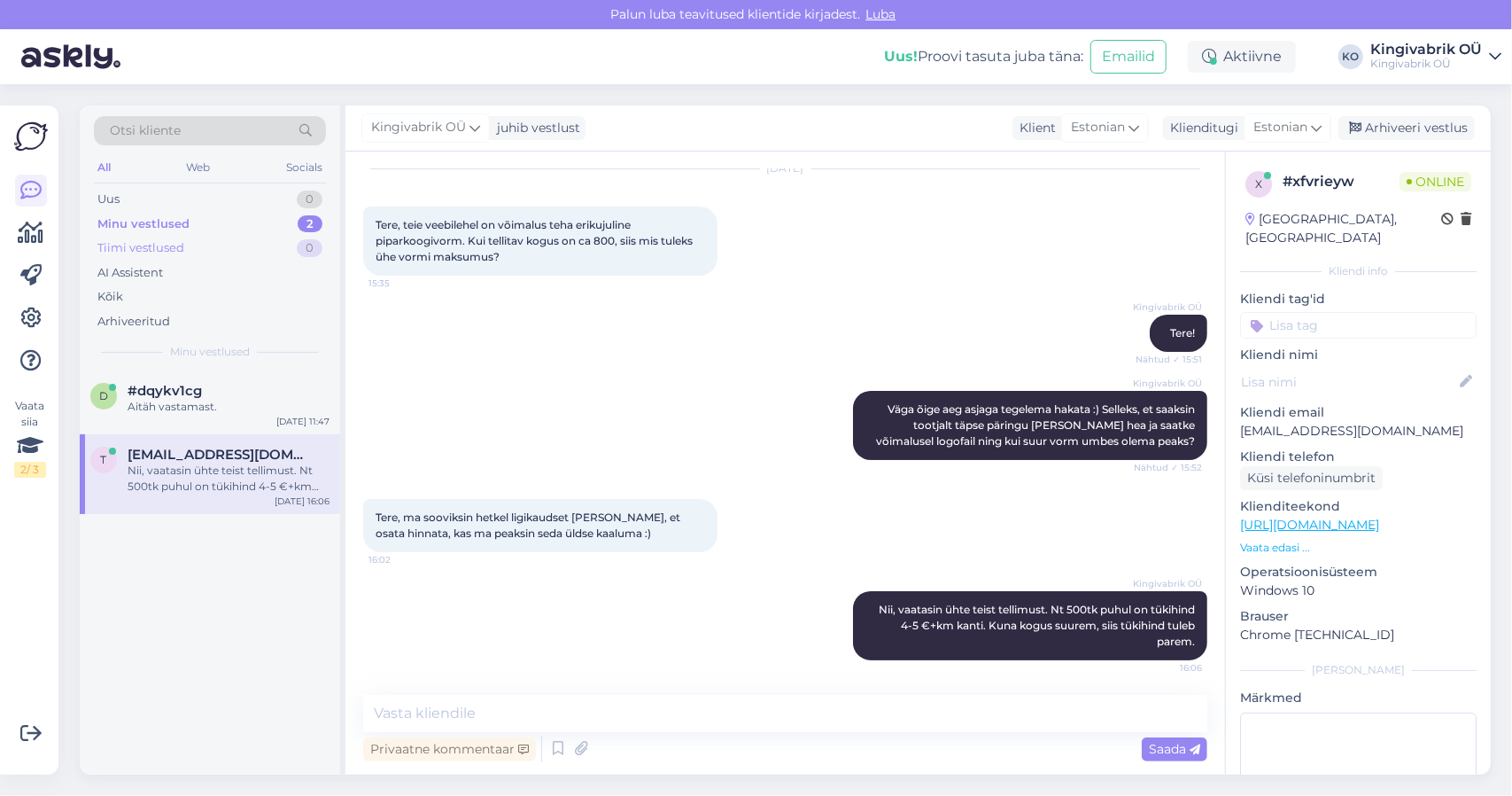
click at [162, 248] on div "Tiimi vestlused" at bounding box center [140, 248] width 87 height 18
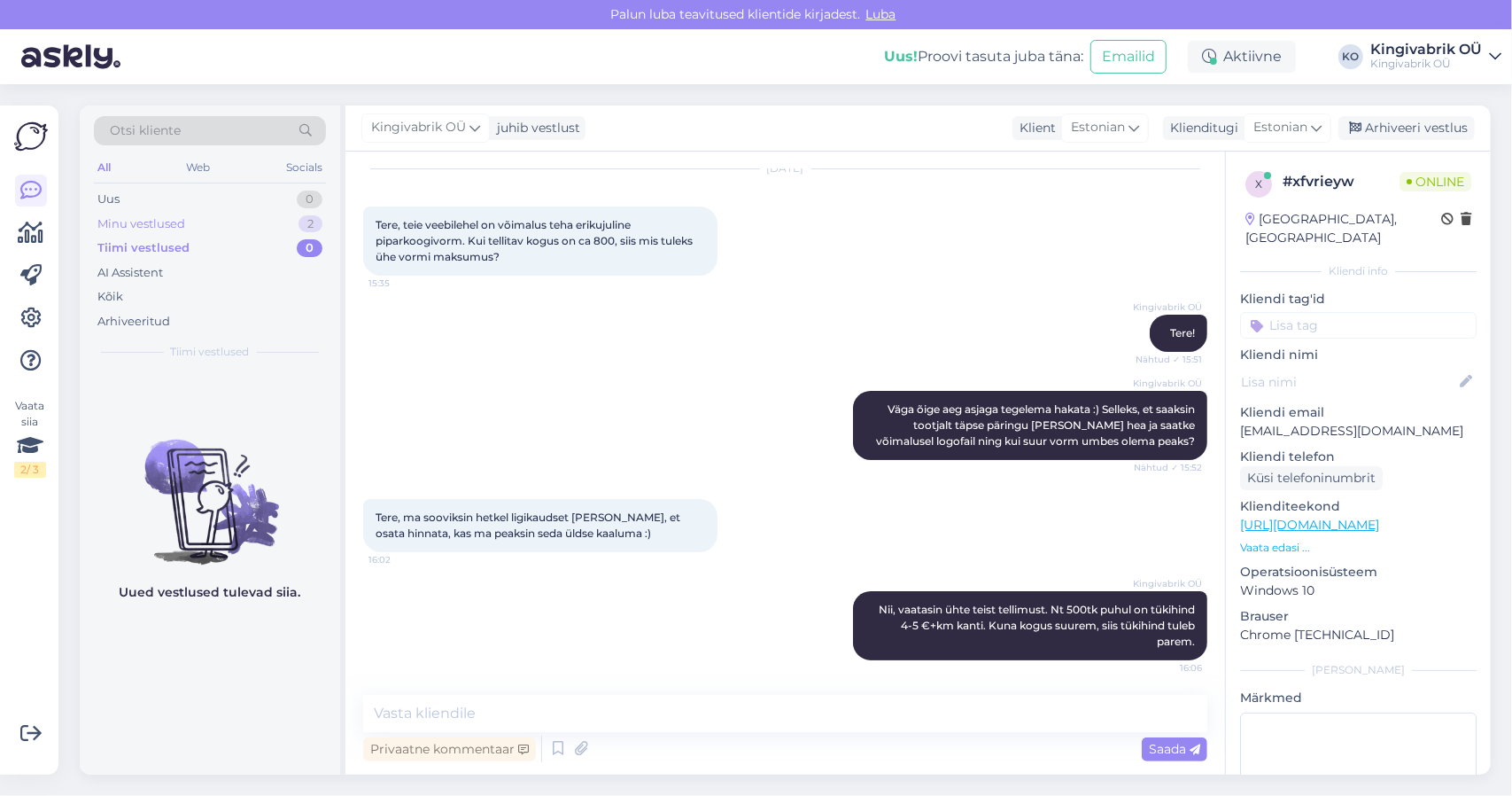
click at [179, 217] on div "Minu vestlused" at bounding box center [141, 223] width 88 height 18
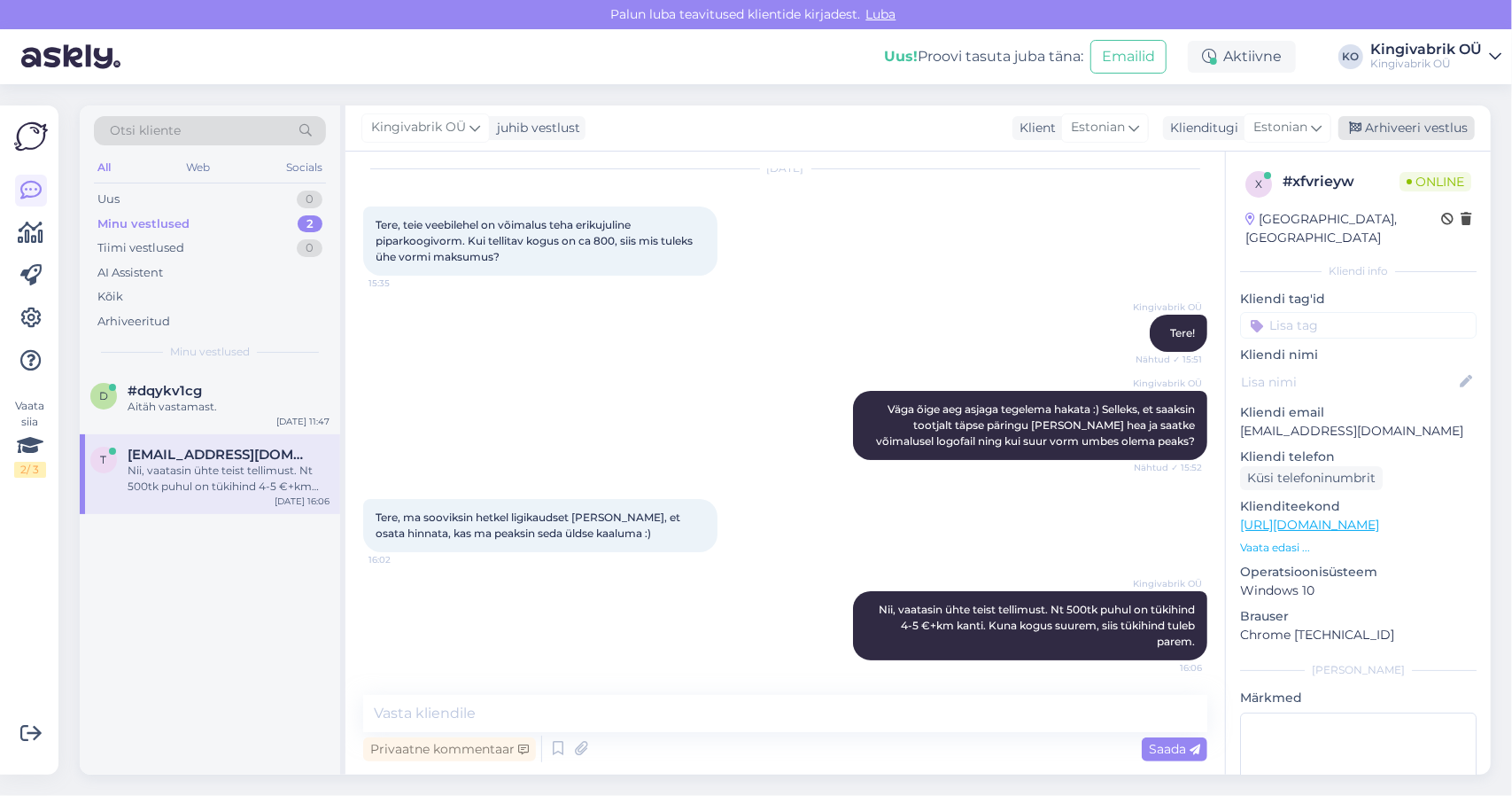
click at [1404, 131] on div "Arhiveeri vestlus" at bounding box center [1406, 128] width 136 height 24
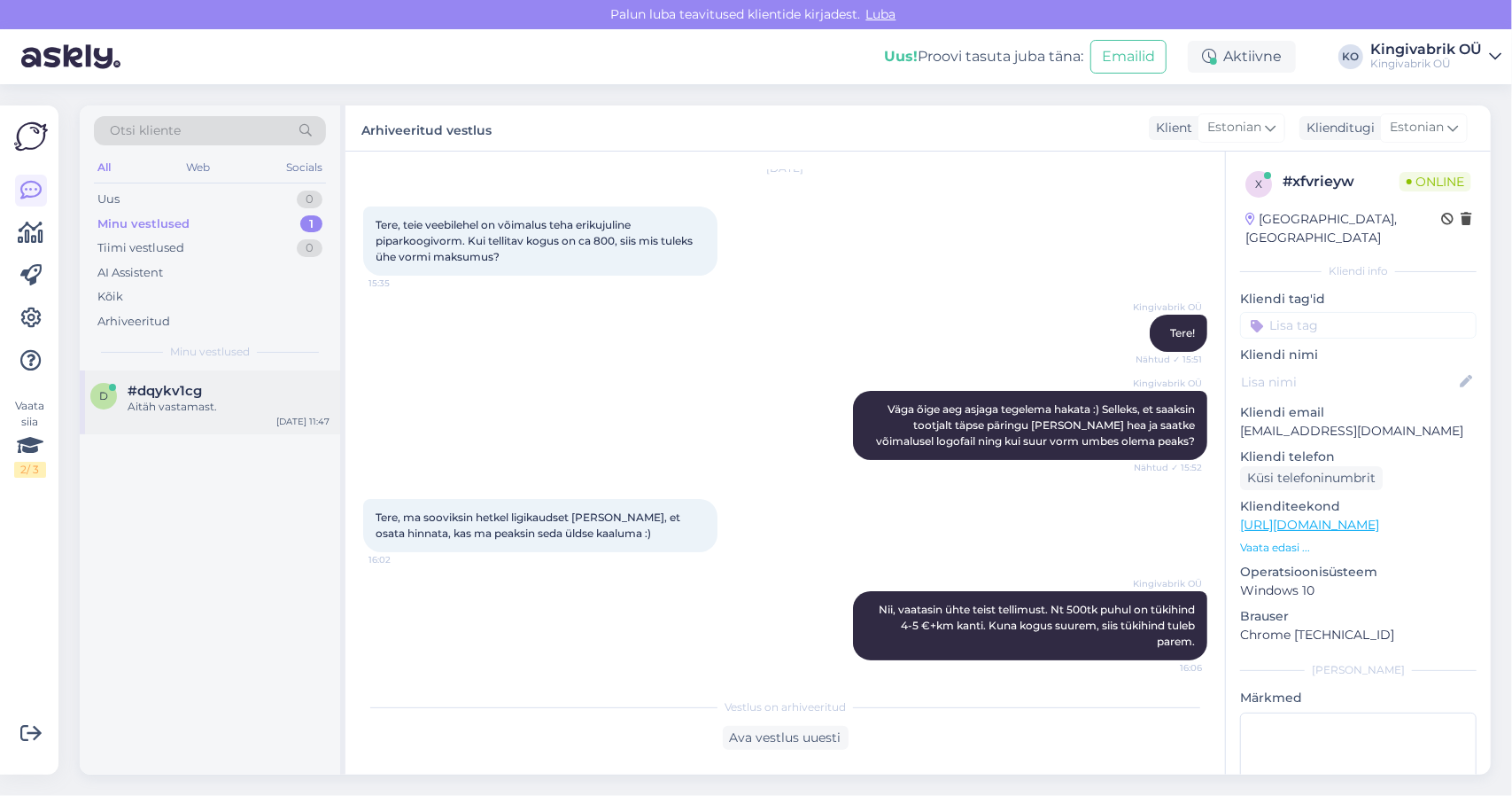
click at [223, 391] on div "#dqykv1cg" at bounding box center [229, 391] width 202 height 16
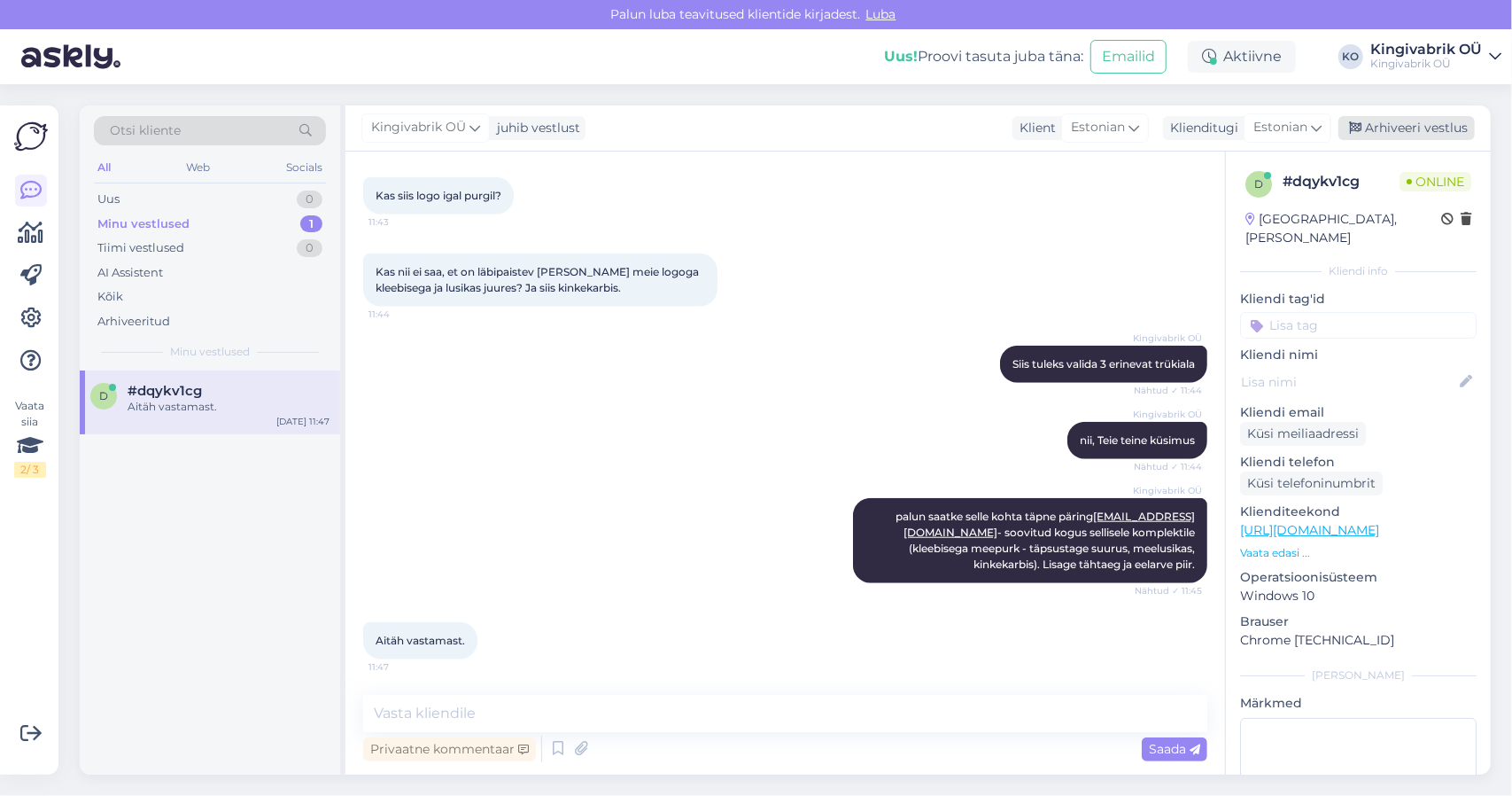
click at [1432, 119] on div "Arhiveeri vestlus" at bounding box center [1406, 128] width 136 height 24
